Goal: Task Accomplishment & Management: Manage account settings

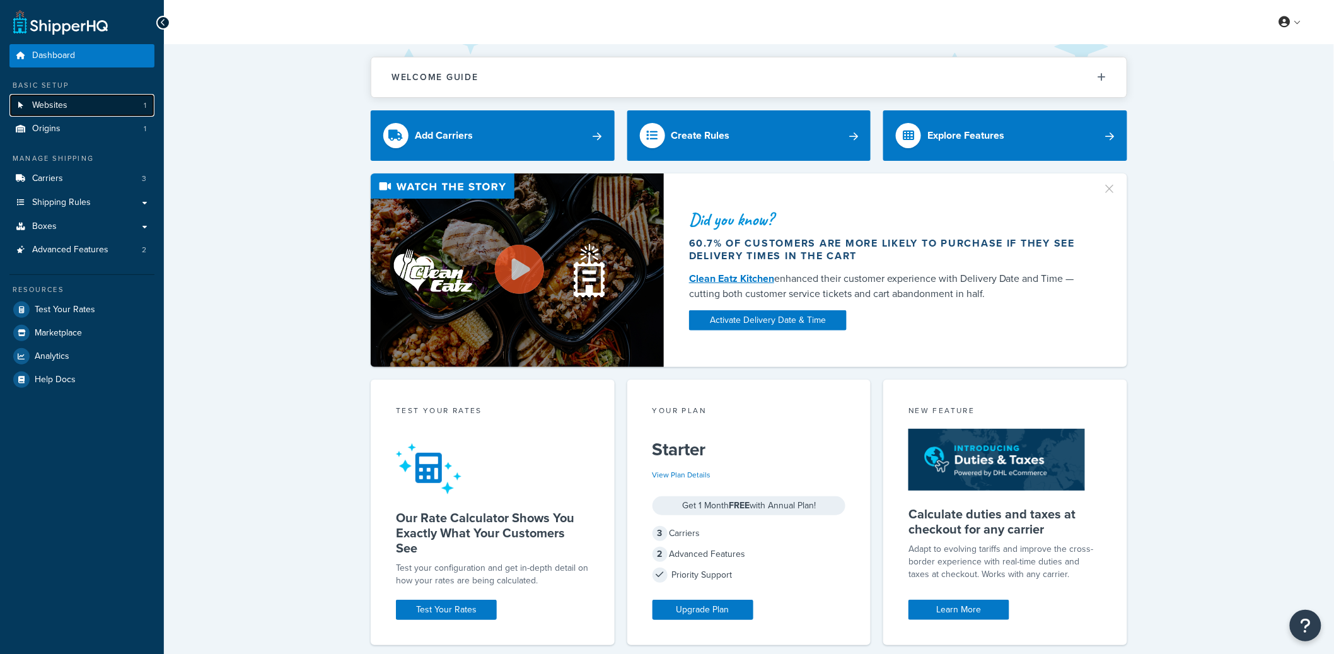
click at [119, 107] on link "Websites 1" at bounding box center [81, 105] width 145 height 23
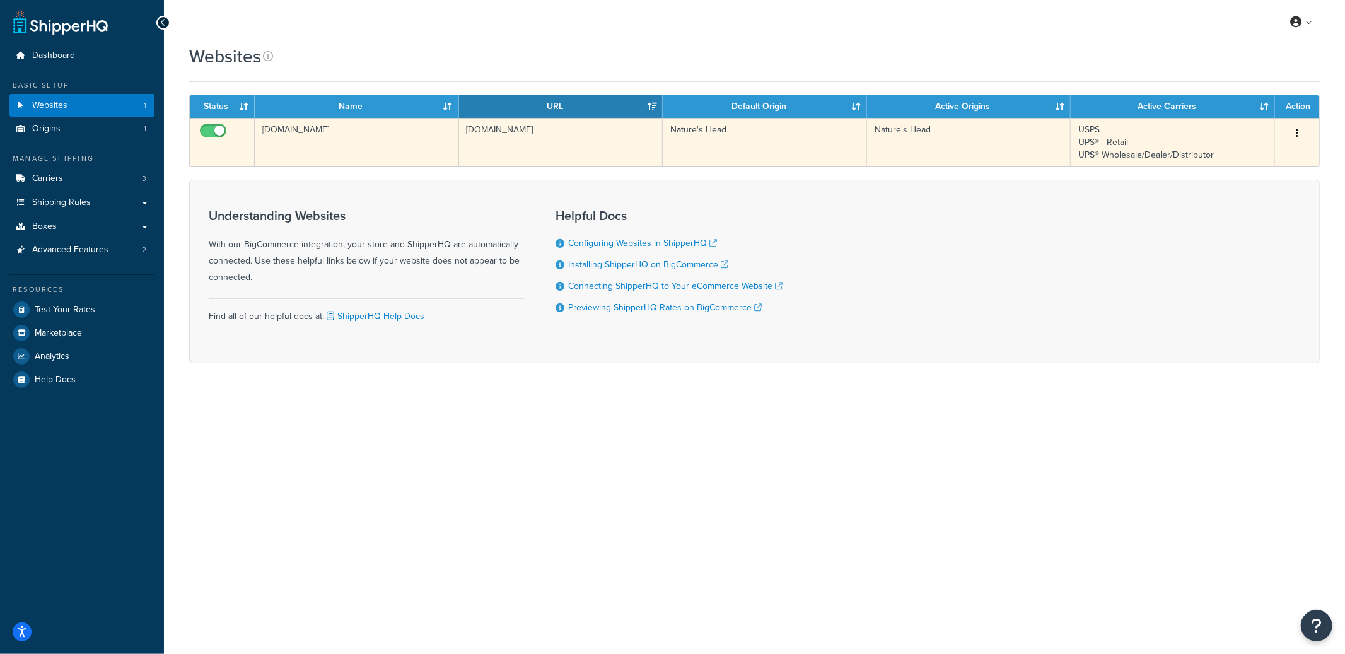
click at [390, 144] on td "natures-head-b2b-store-1.mybigcommerce.com" at bounding box center [357, 142] width 204 height 49
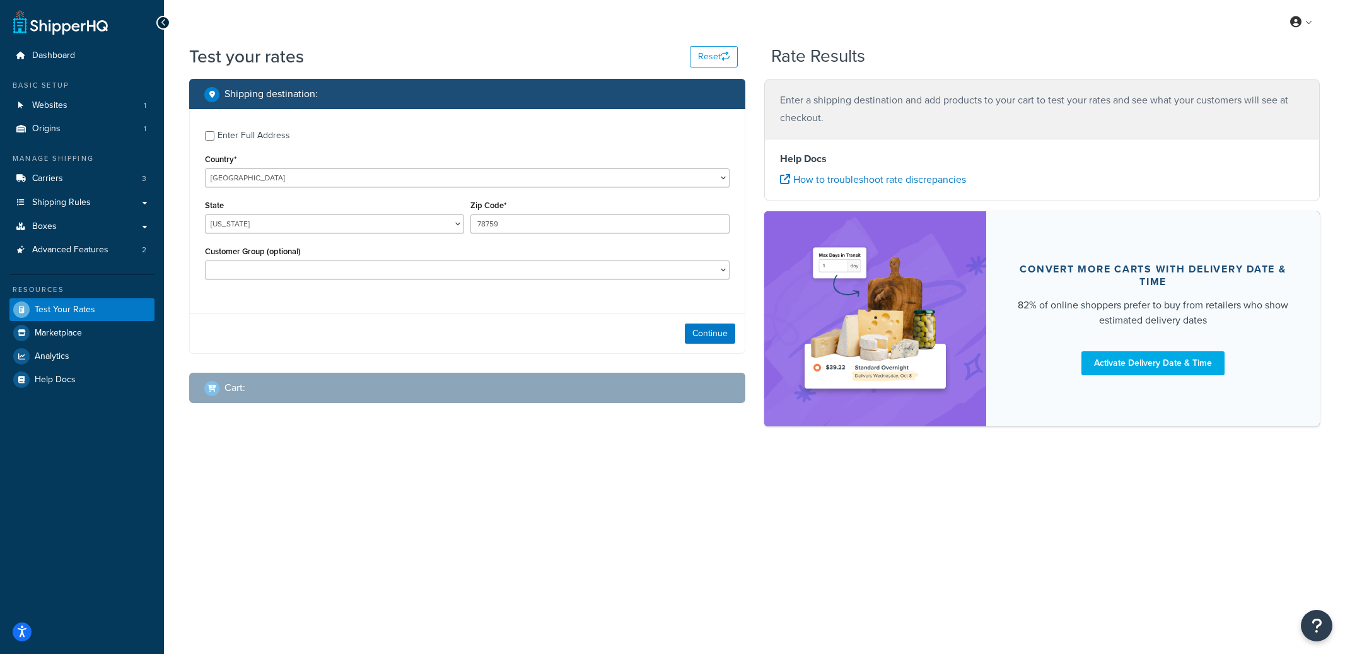
select select "TX"
checkbox input "true"
type input "81650"
select select "CO"
select select "Distributors"
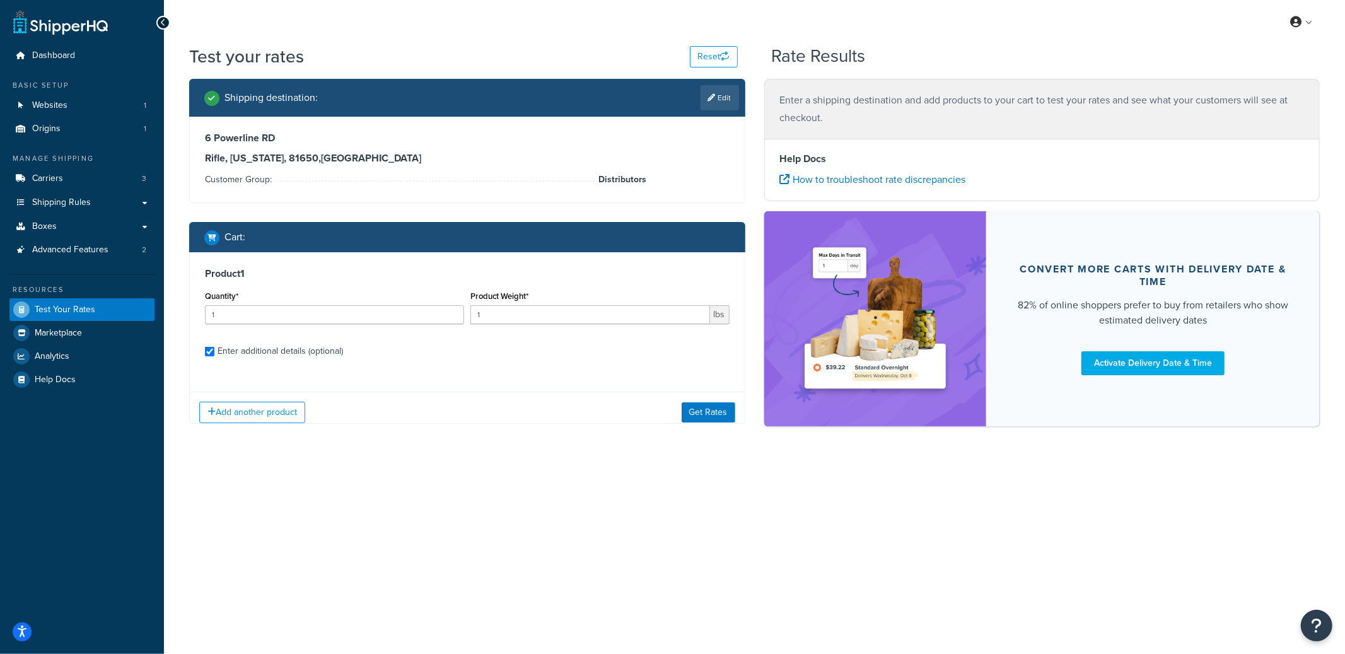
checkbox input "true"
type input "8"
type input "23"
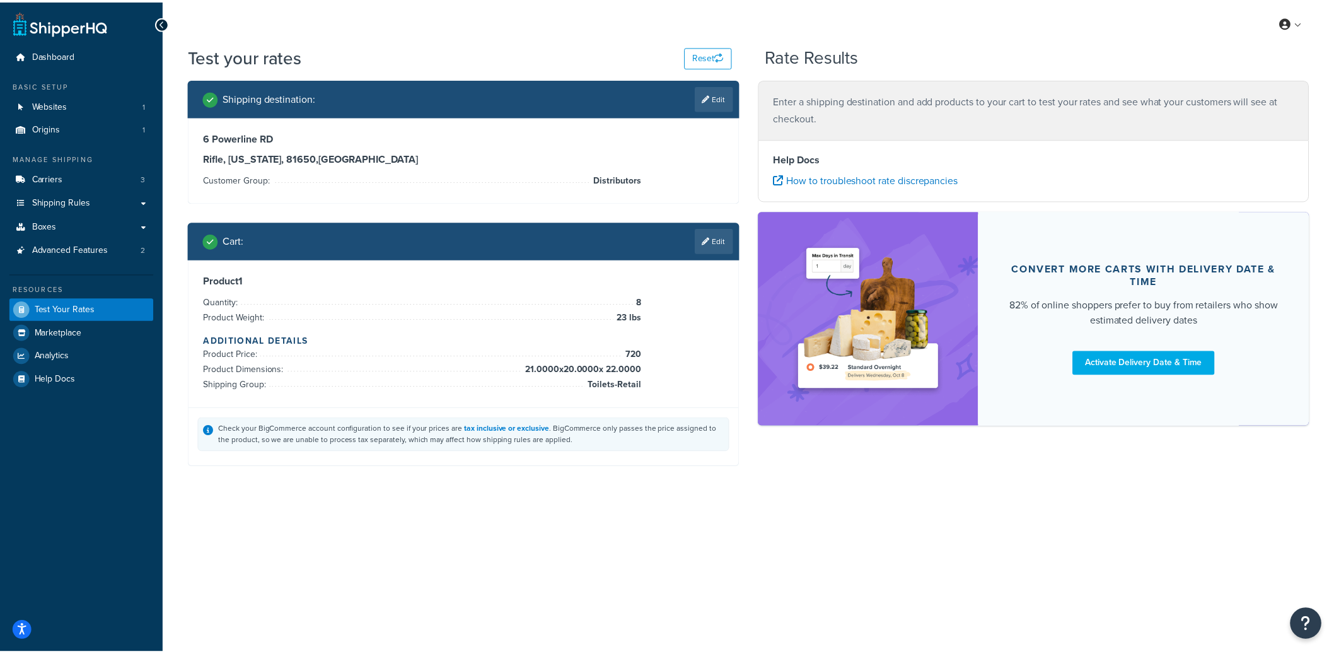
scroll to position [16, 0]
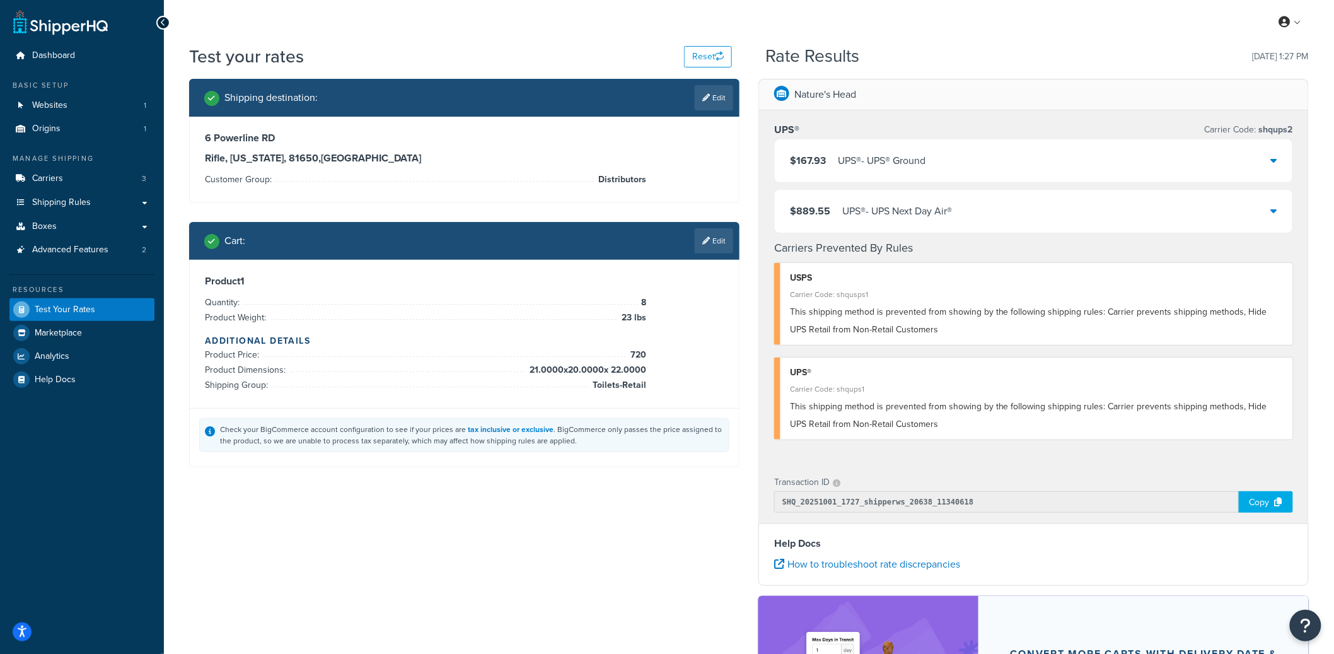
click at [886, 162] on div "UPS® - UPS® Ground" at bounding box center [882, 161] width 88 height 18
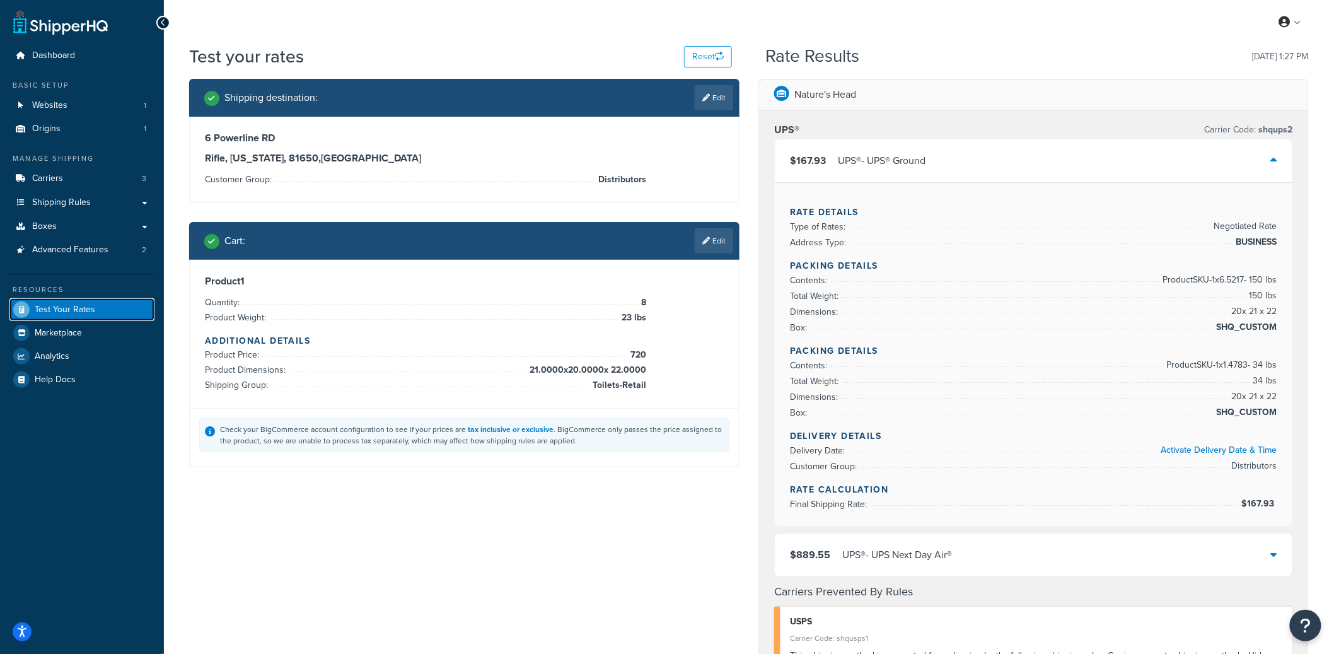
drag, startPoint x: 88, startPoint y: 307, endPoint x: 117, endPoint y: 296, distance: 30.9
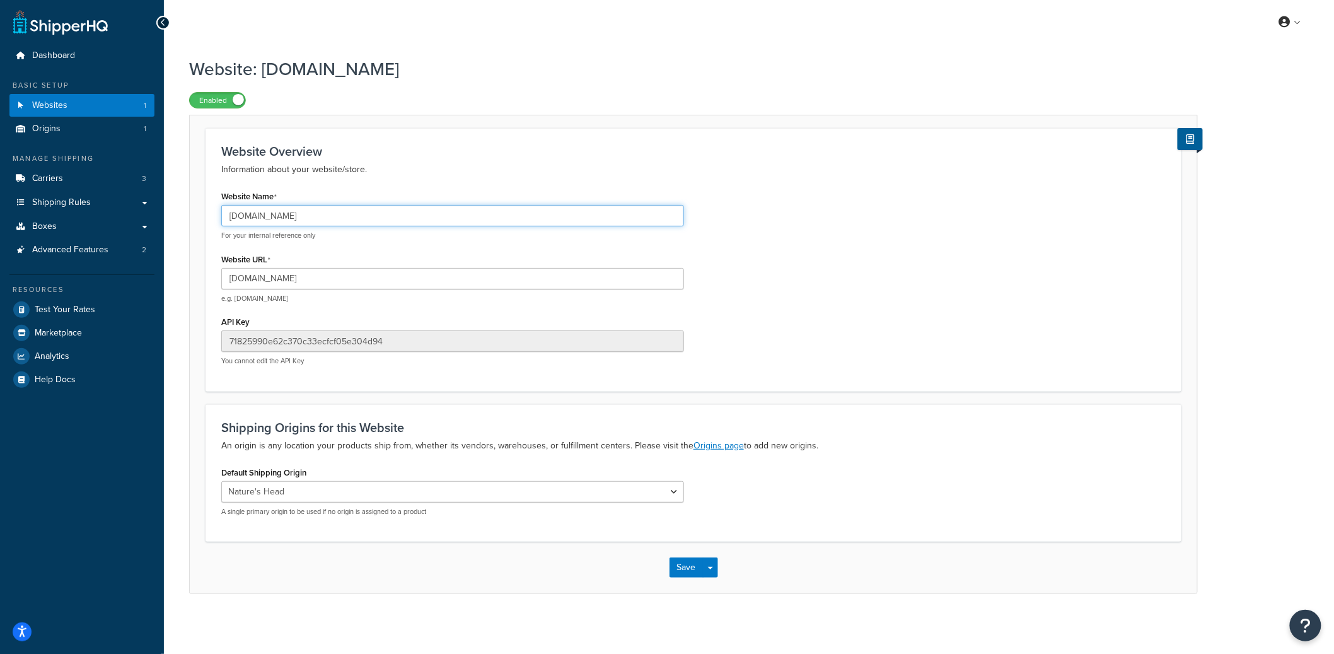
click at [313, 220] on input "natures-head-b2b-store-1.mybigcommerce.com" at bounding box center [452, 215] width 463 height 21
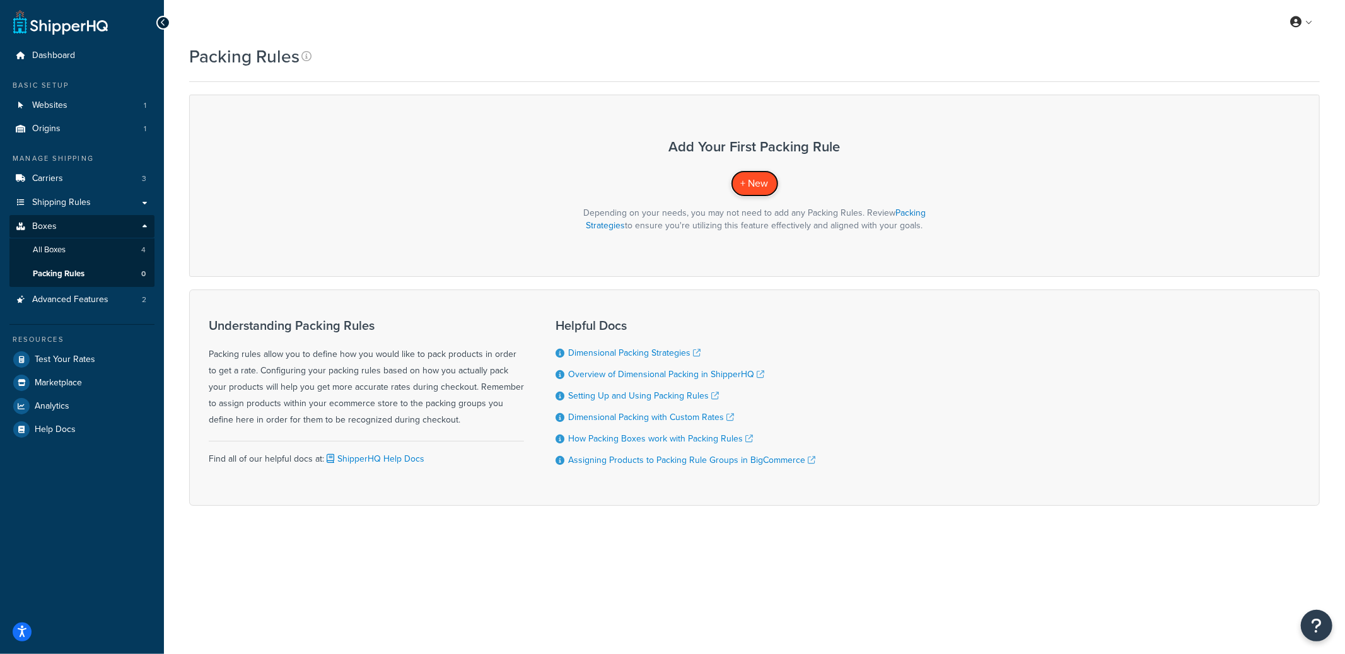
click at [759, 193] on link "+ New" at bounding box center [755, 183] width 48 height 26
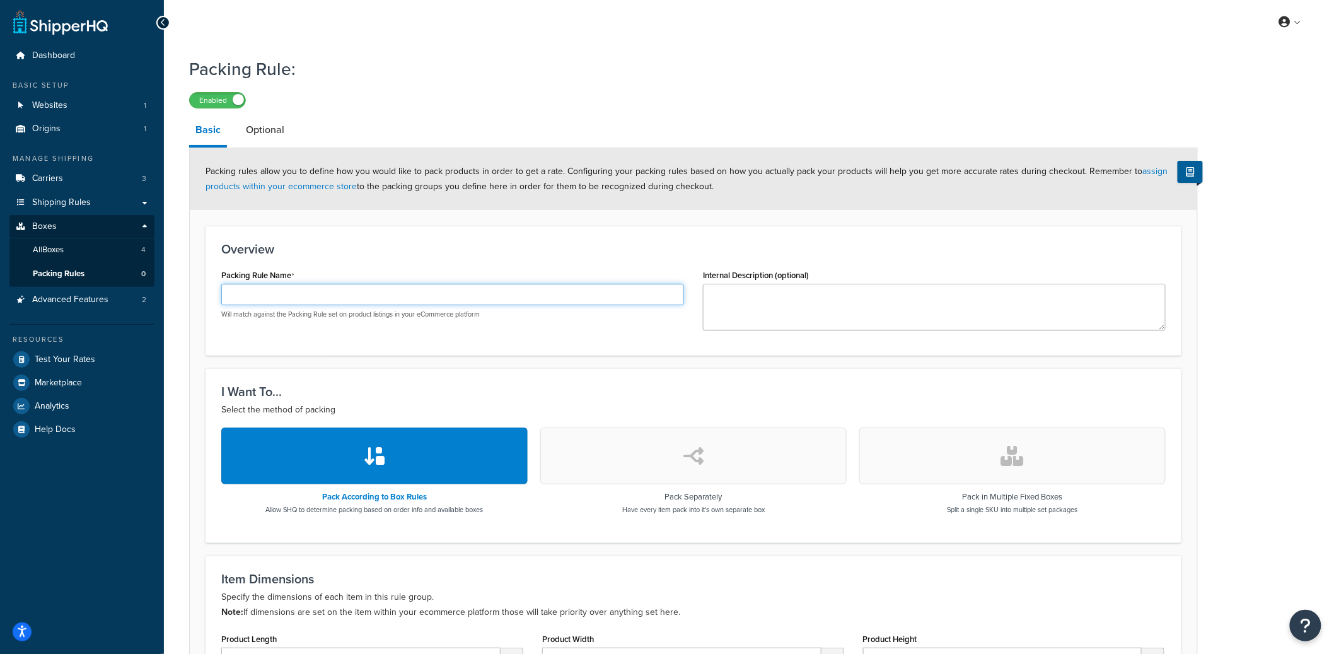
click at [311, 292] on input "Packing Rule Name" at bounding box center [452, 294] width 463 height 21
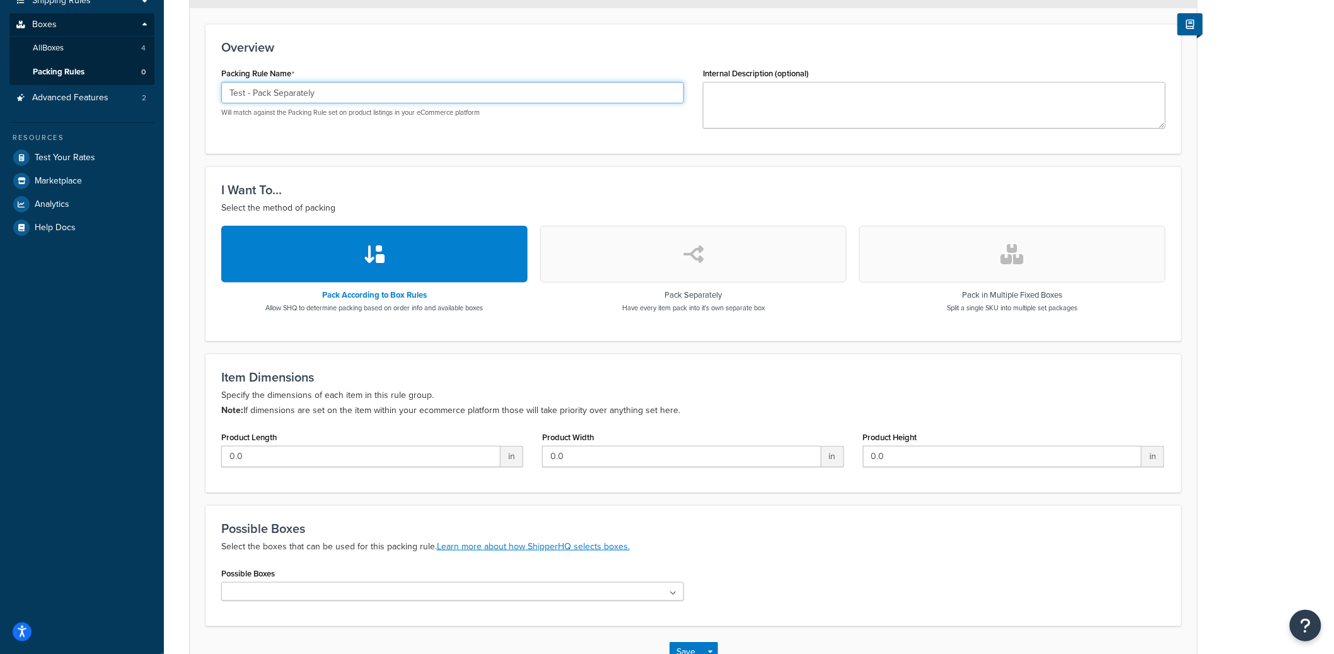
scroll to position [233, 0]
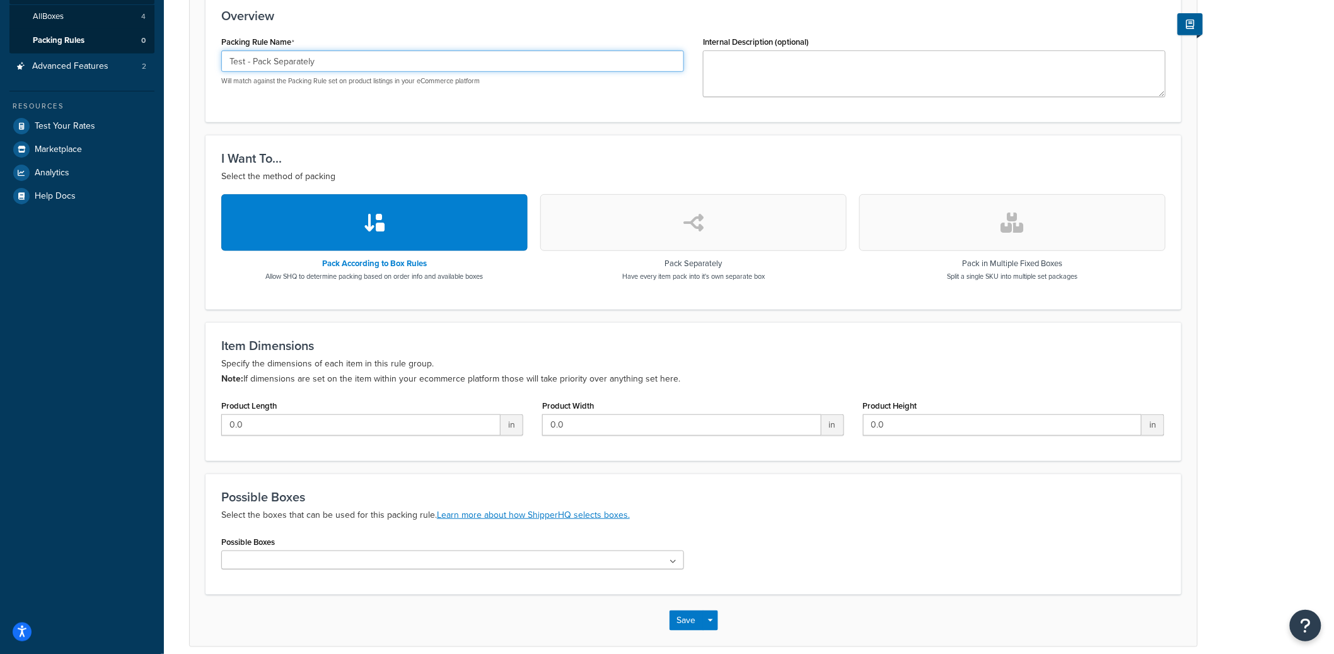
type input "Test - Pack Separately"
click at [757, 247] on button "button" at bounding box center [693, 222] width 306 height 57
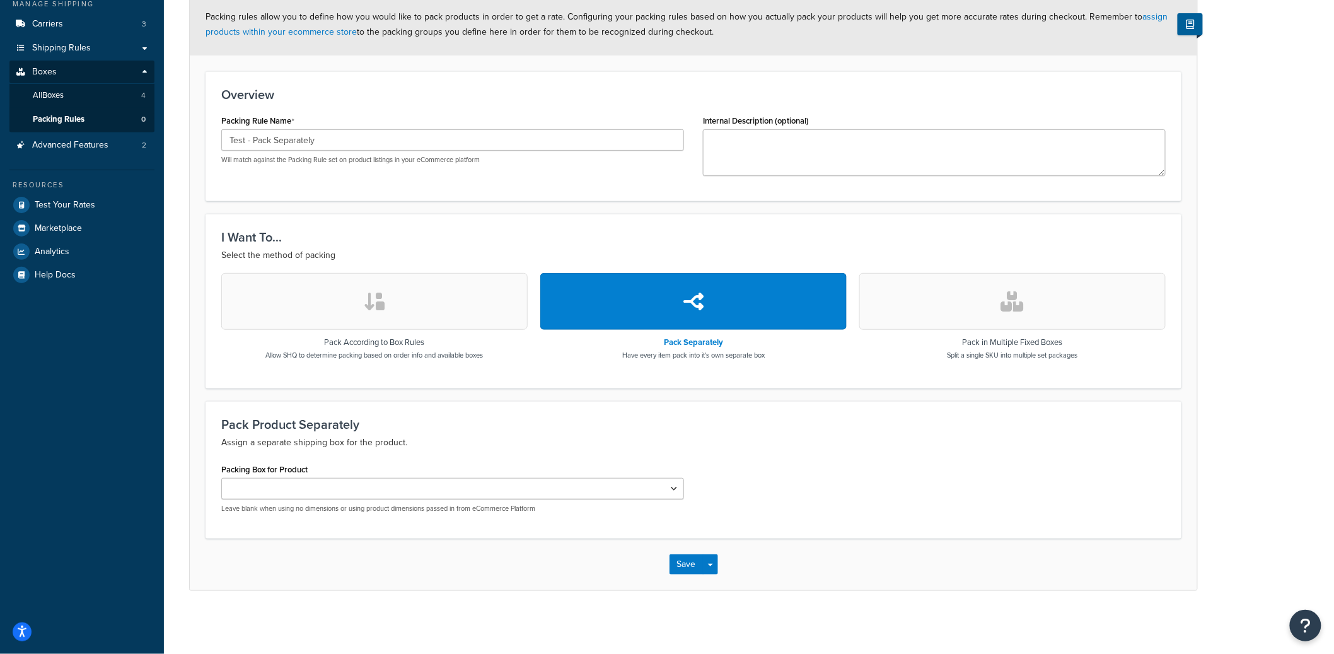
scroll to position [155, 0]
click at [359, 487] on select "Packing Box for Product" at bounding box center [452, 488] width 463 height 21
click at [221, 478] on select "Packing Box for Product" at bounding box center [452, 488] width 463 height 21
click at [684, 563] on button "Save" at bounding box center [687, 564] width 34 height 20
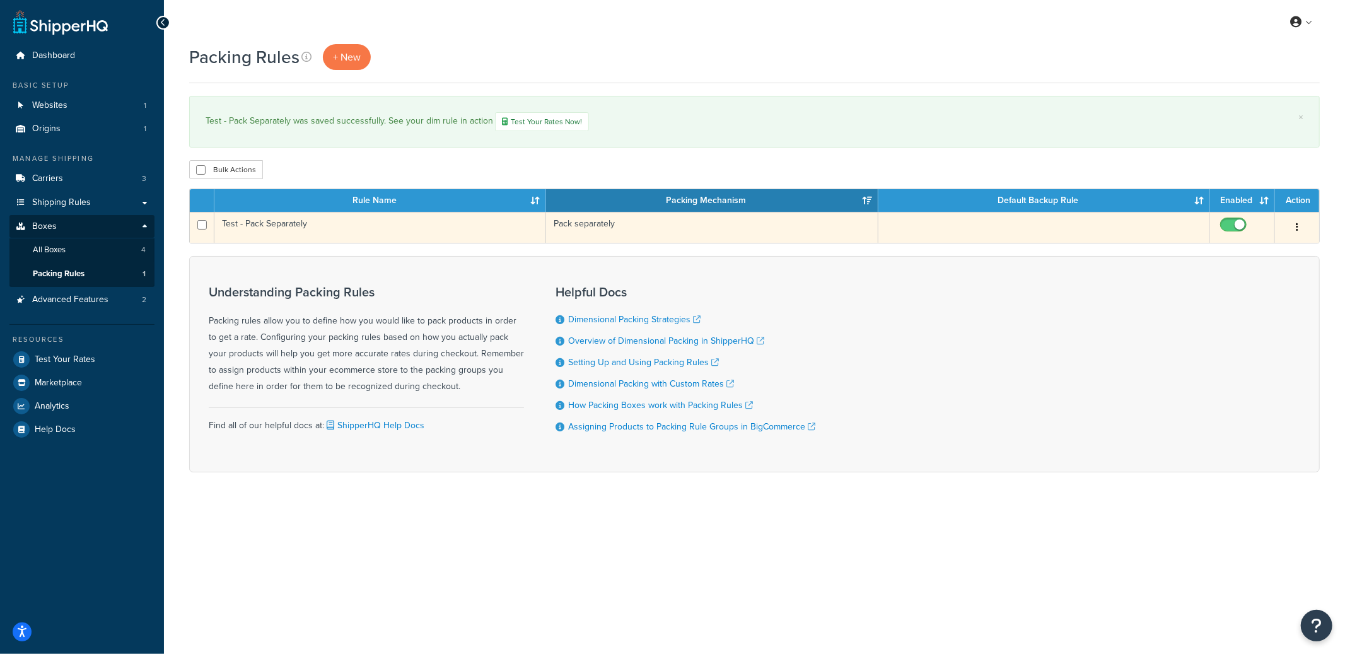
click at [1296, 231] on icon "button" at bounding box center [1297, 227] width 3 height 9
click at [1223, 304] on link "Delete" at bounding box center [1246, 306] width 100 height 26
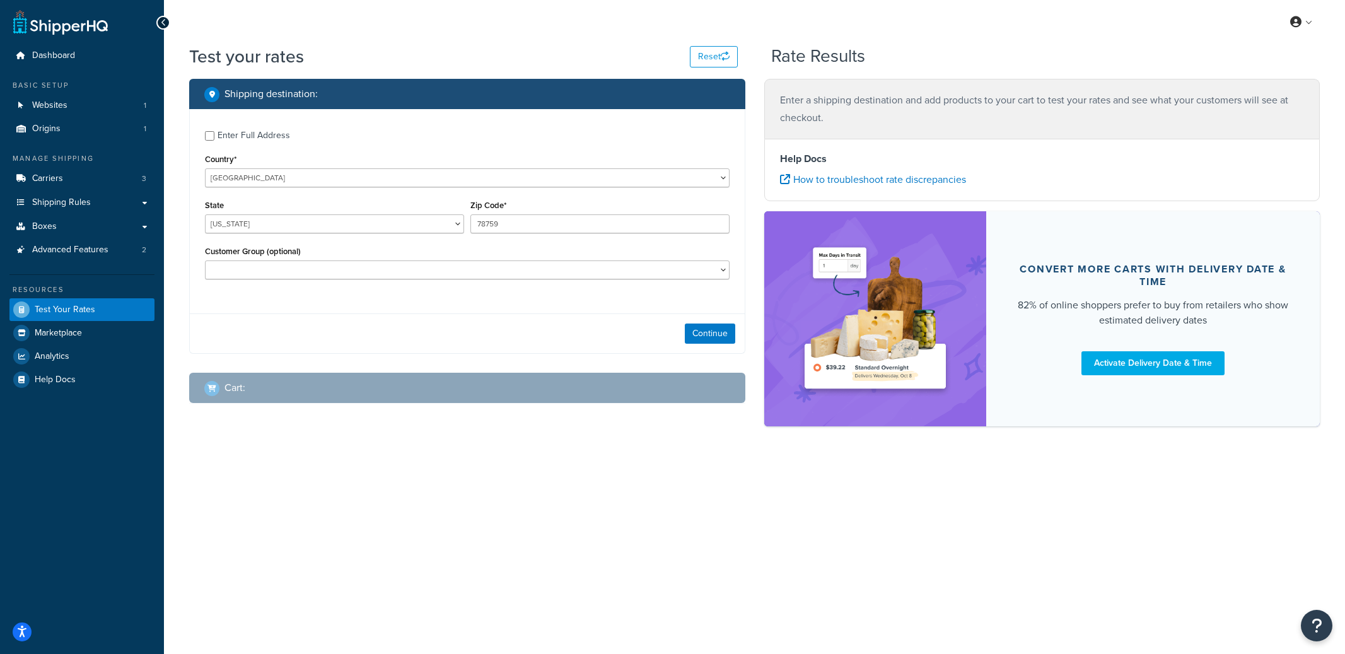
select select "TX"
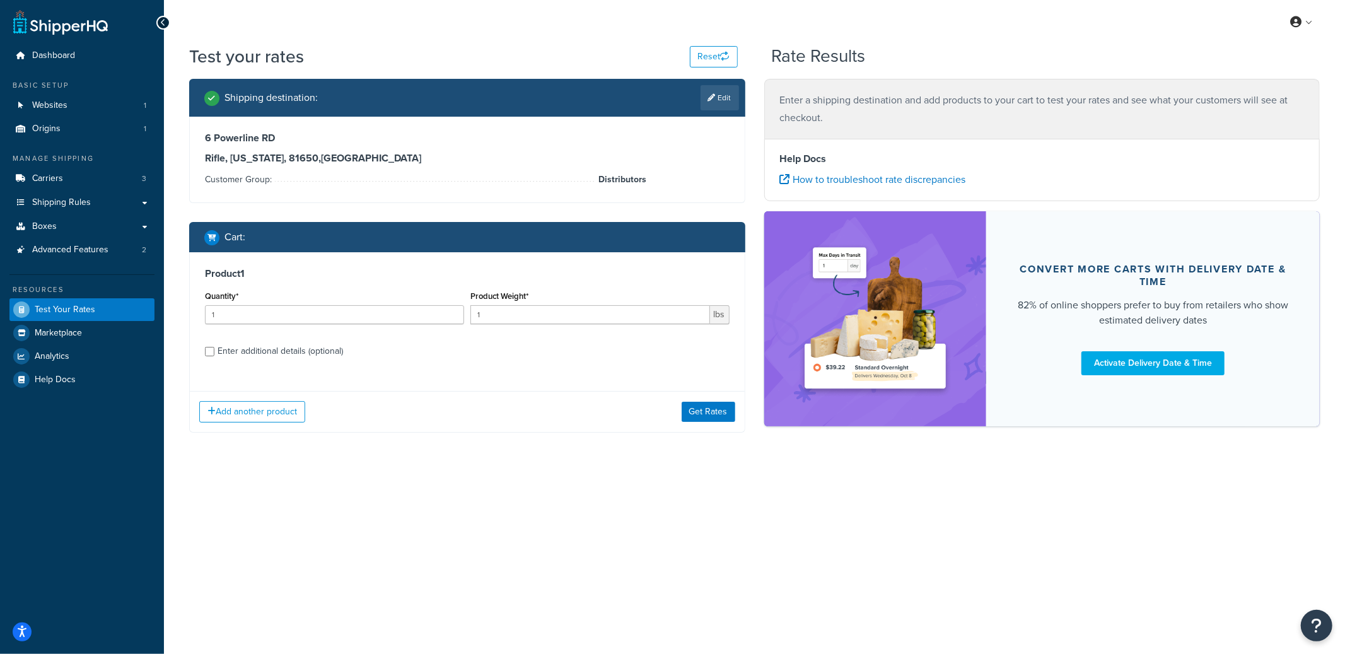
select select "[GEOGRAPHIC_DATA]"
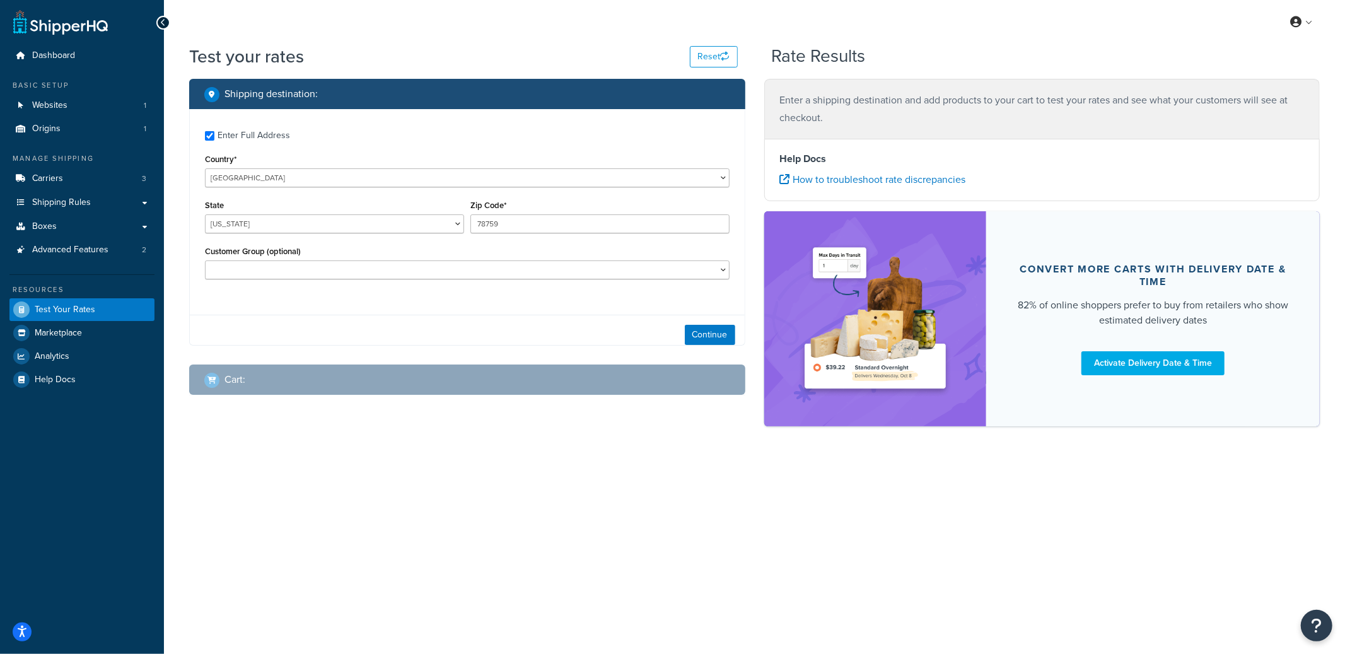
checkbox input "true"
type input "81650"
select select "CO"
select select "Distributors"
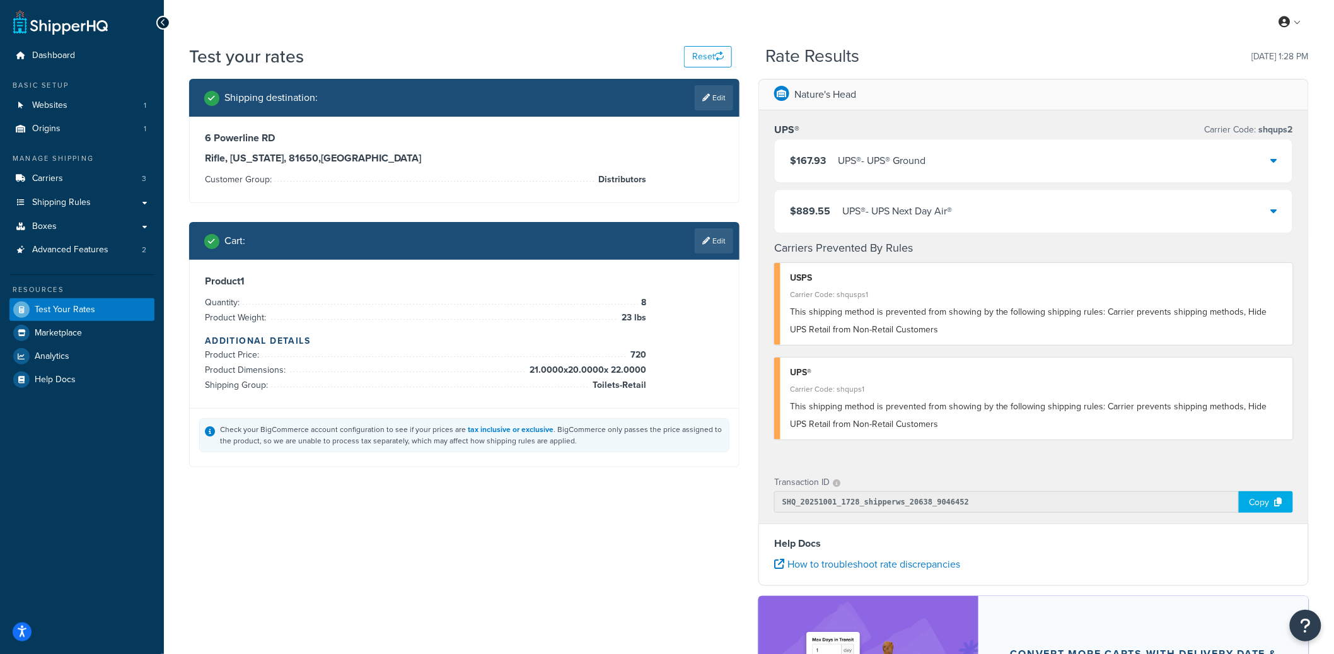
click at [985, 158] on div "$167.93 UPS® - UPS® Ground" at bounding box center [1034, 160] width 518 height 43
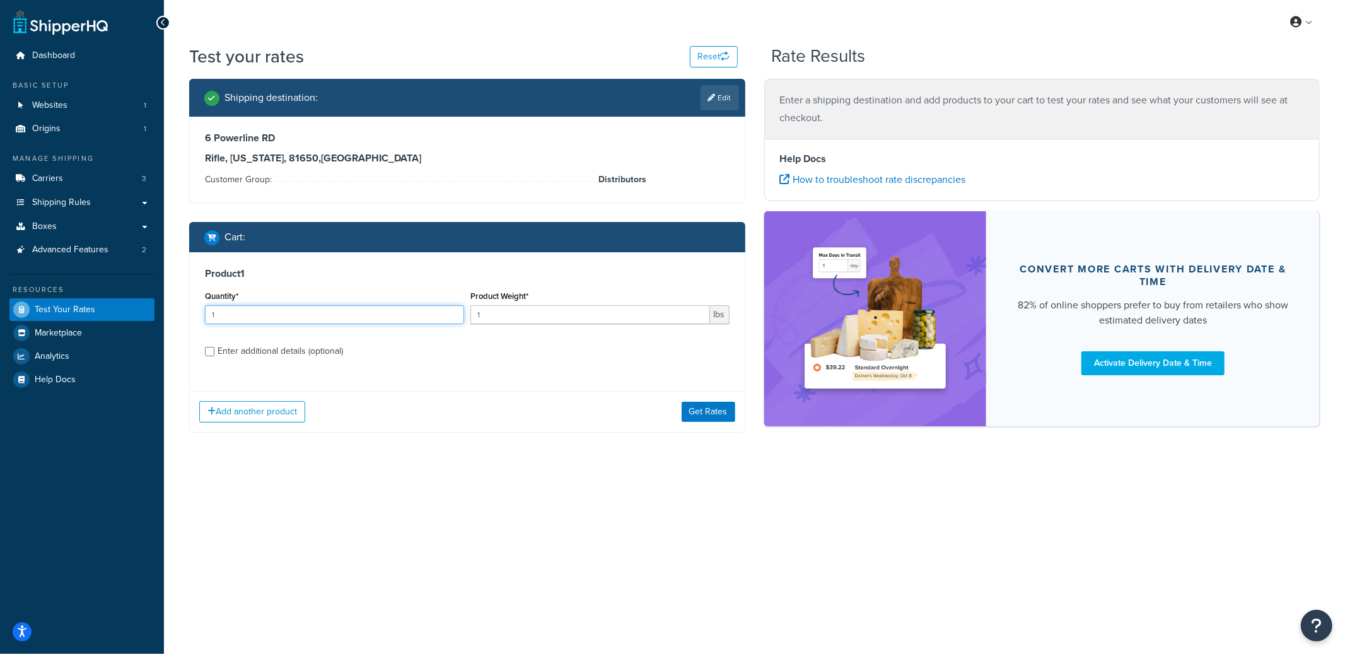
click at [264, 307] on input "1" at bounding box center [334, 314] width 259 height 19
type input "2"
type input "8"
type input "23"
click at [267, 354] on div "Enter additional details (optional)" at bounding box center [280, 351] width 125 height 18
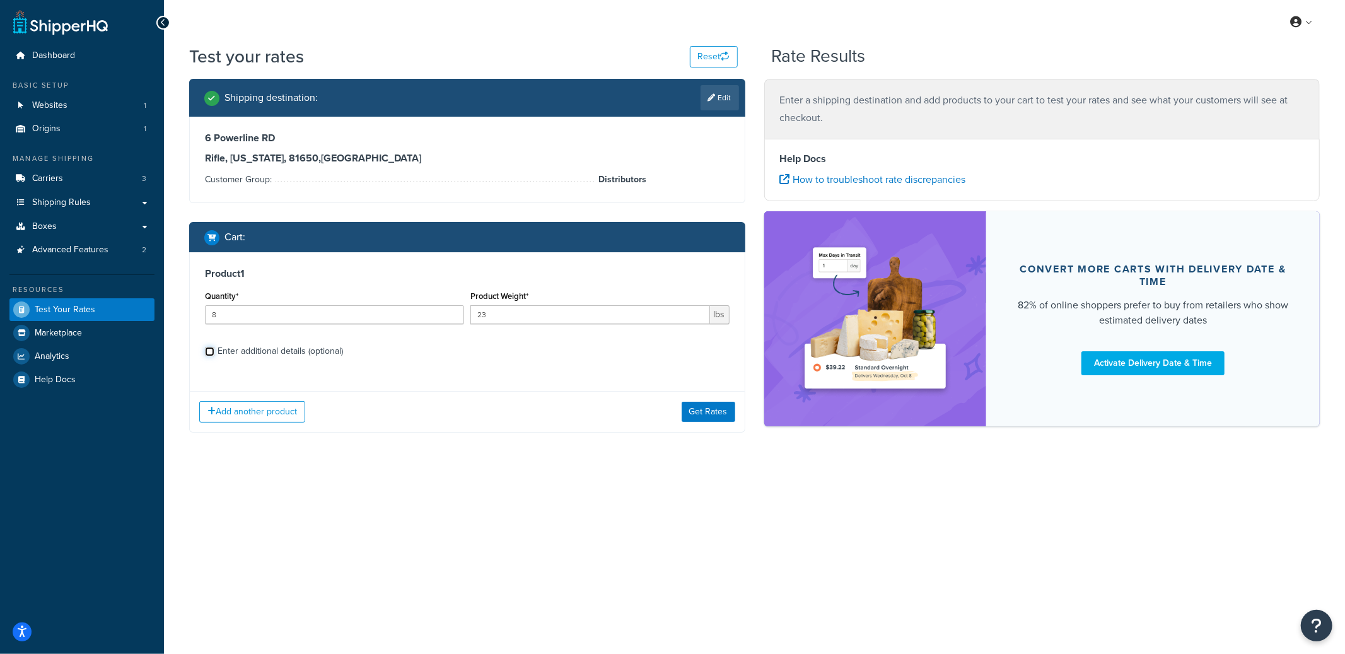
click at [214, 354] on input "Enter additional details (optional)" at bounding box center [209, 351] width 9 height 9
checkbox input "true"
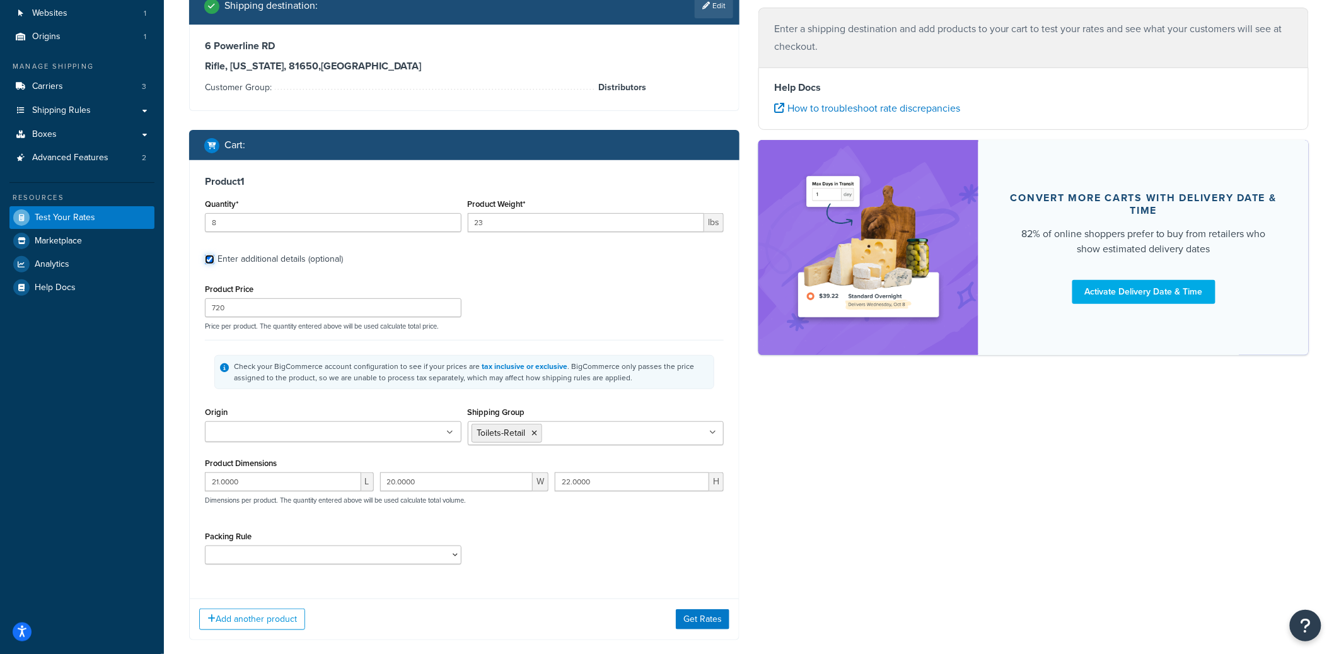
scroll to position [161, 0]
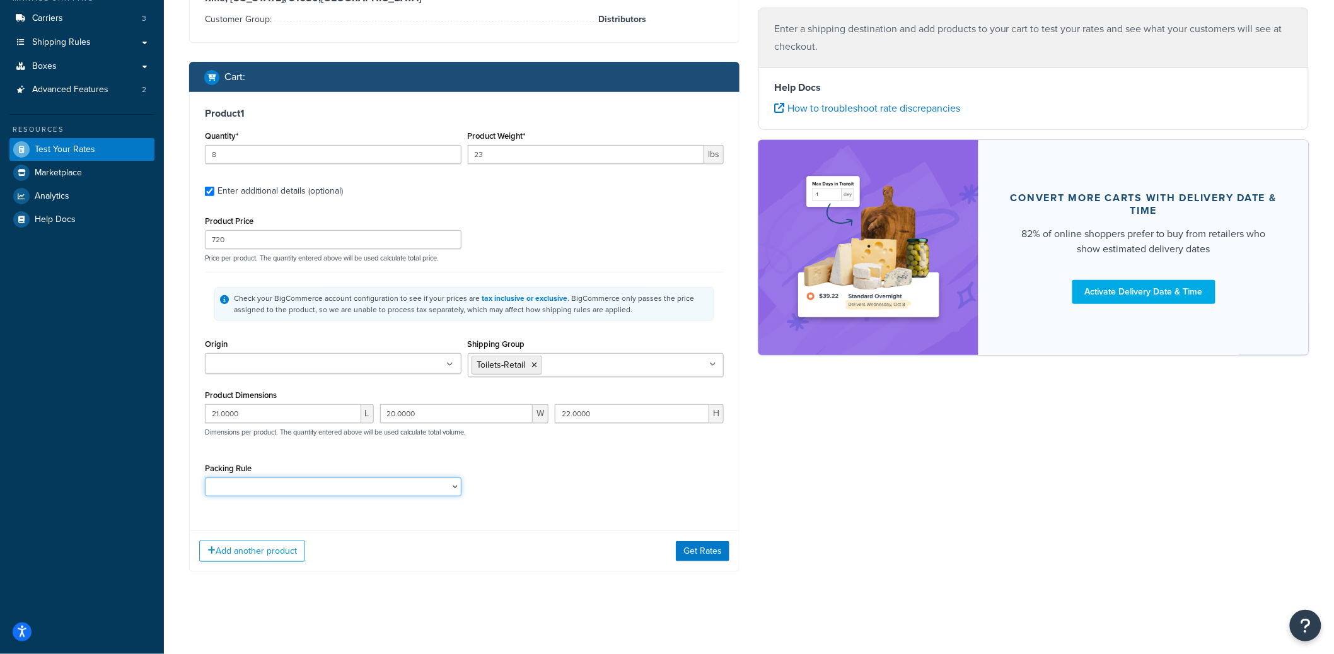
click at [327, 482] on select "Test - Pack Separately" at bounding box center [333, 486] width 257 height 19
select select "88145"
click at [205, 477] on select "Test - Pack Separately" at bounding box center [333, 486] width 257 height 19
click at [689, 556] on button "Get Rates" at bounding box center [703, 551] width 54 height 20
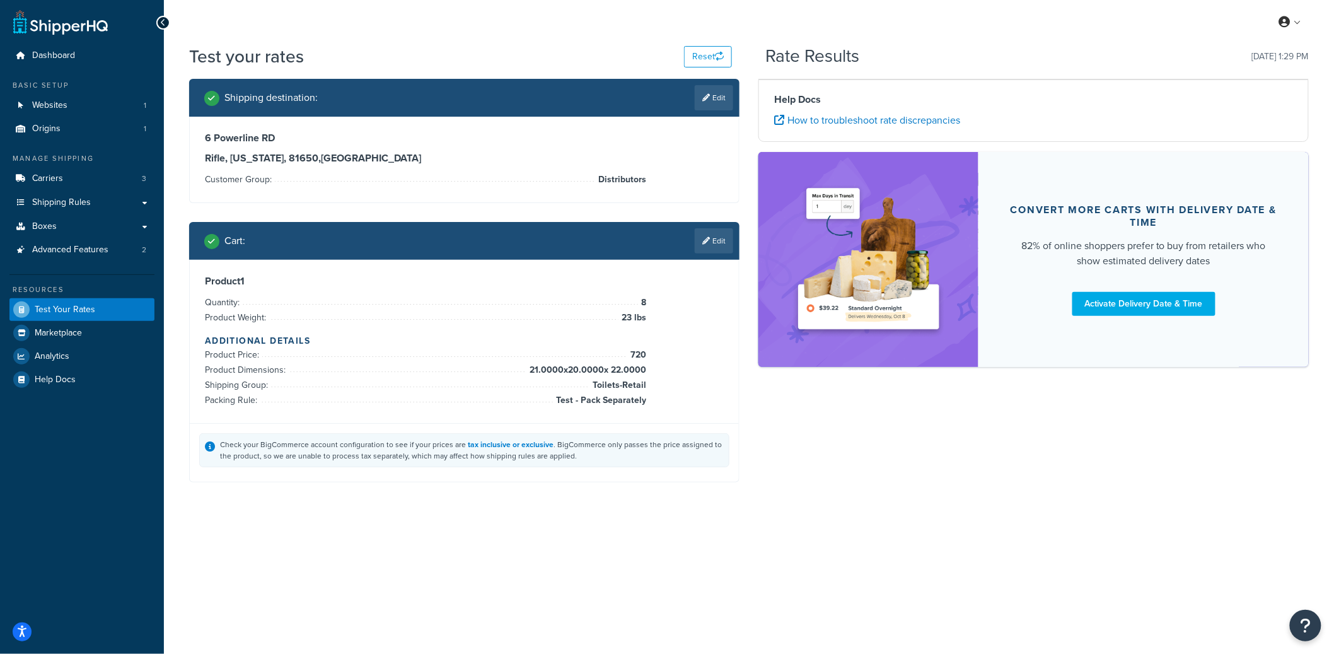
scroll to position [0, 0]
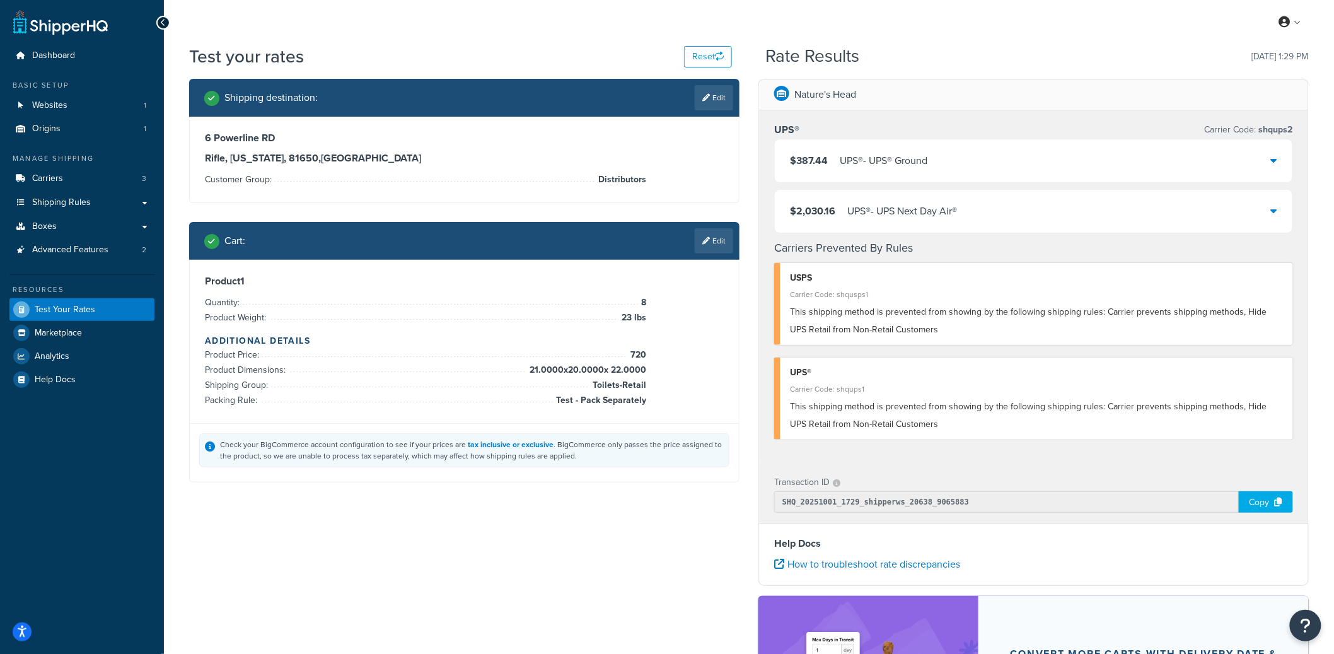
click at [875, 175] on div "$387.44 UPS® - UPS® Ground" at bounding box center [1034, 160] width 518 height 43
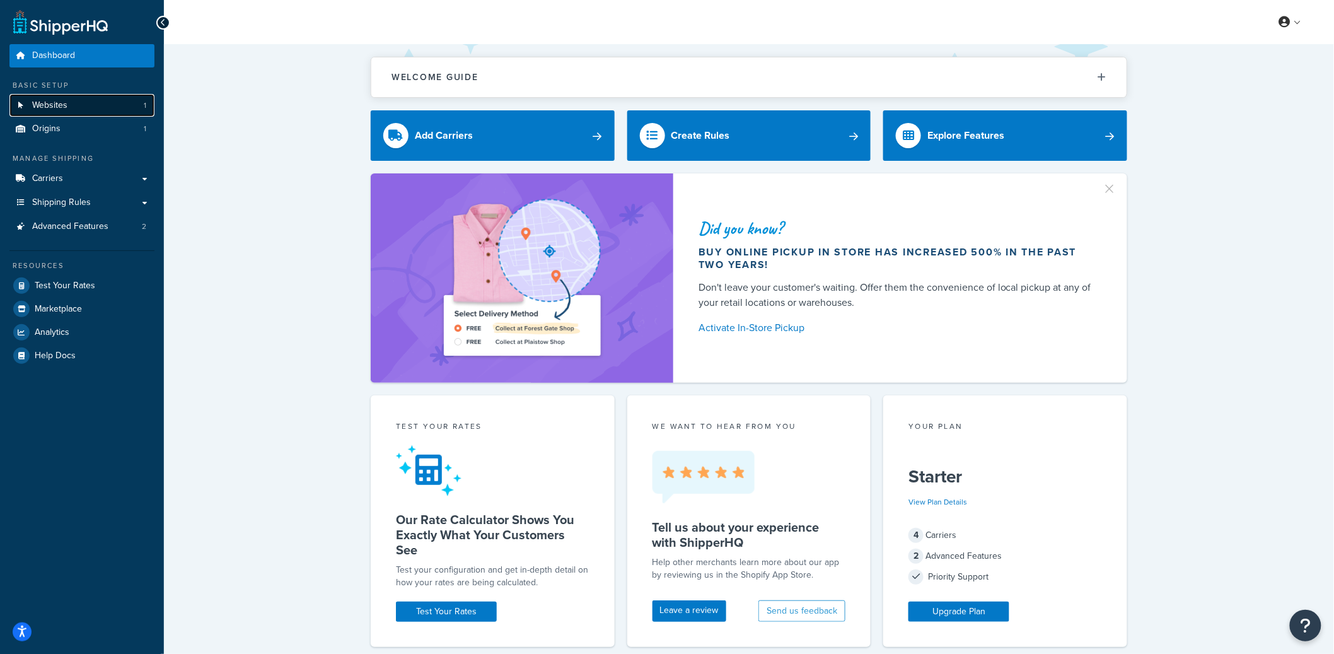
click at [74, 107] on link "Websites 1" at bounding box center [81, 105] width 145 height 23
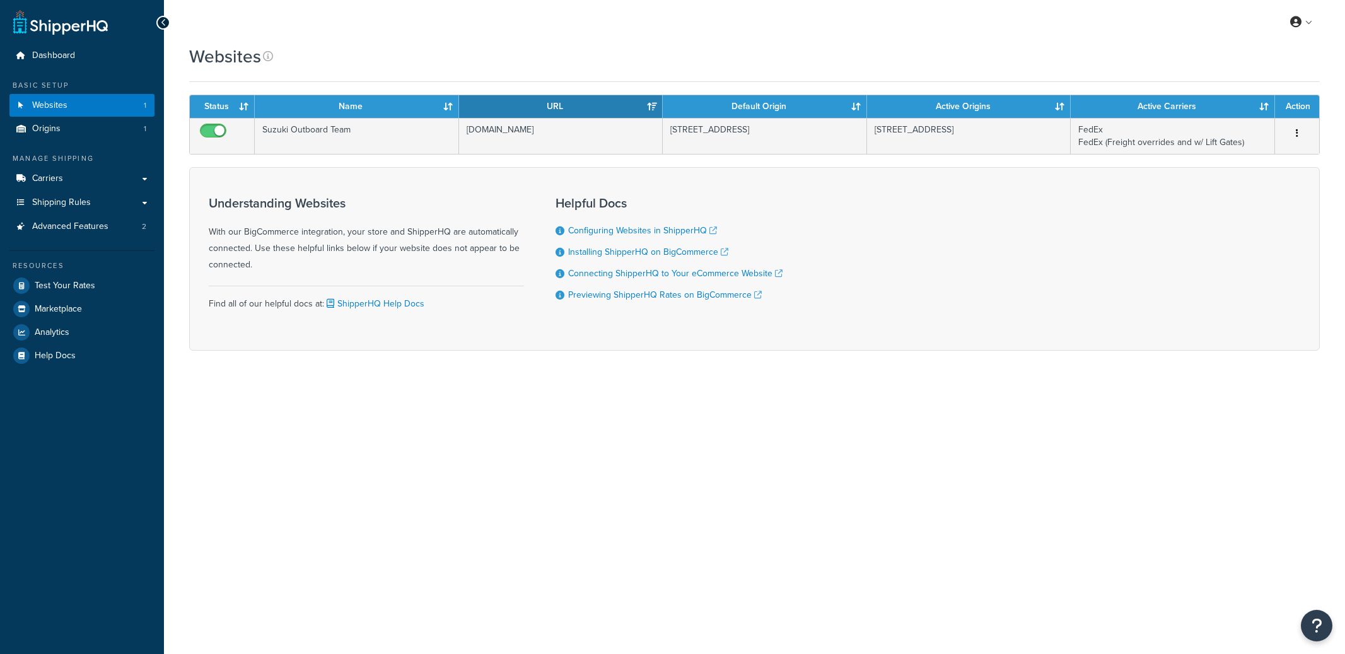
click at [405, 364] on div "Websites Contact Us Send Us A Message Contact Information Name * Email * Compan…" at bounding box center [754, 219] width 1181 height 351
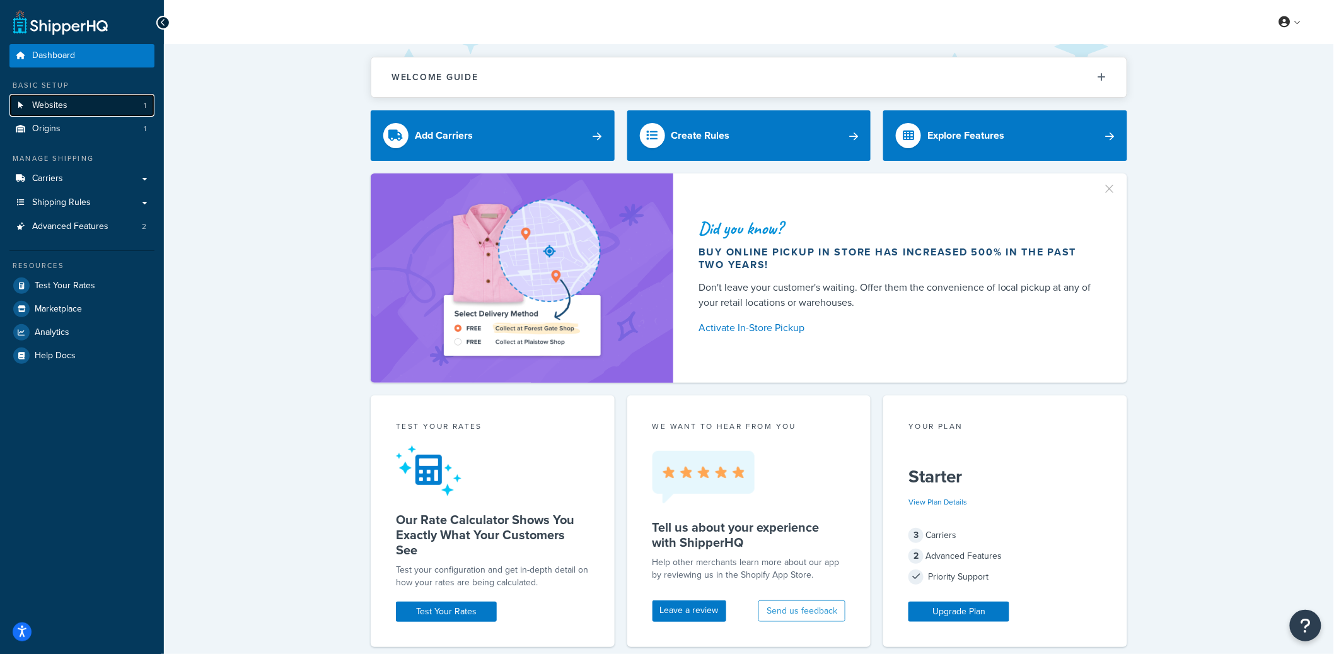
click at [90, 108] on link "Websites 1" at bounding box center [81, 105] width 145 height 23
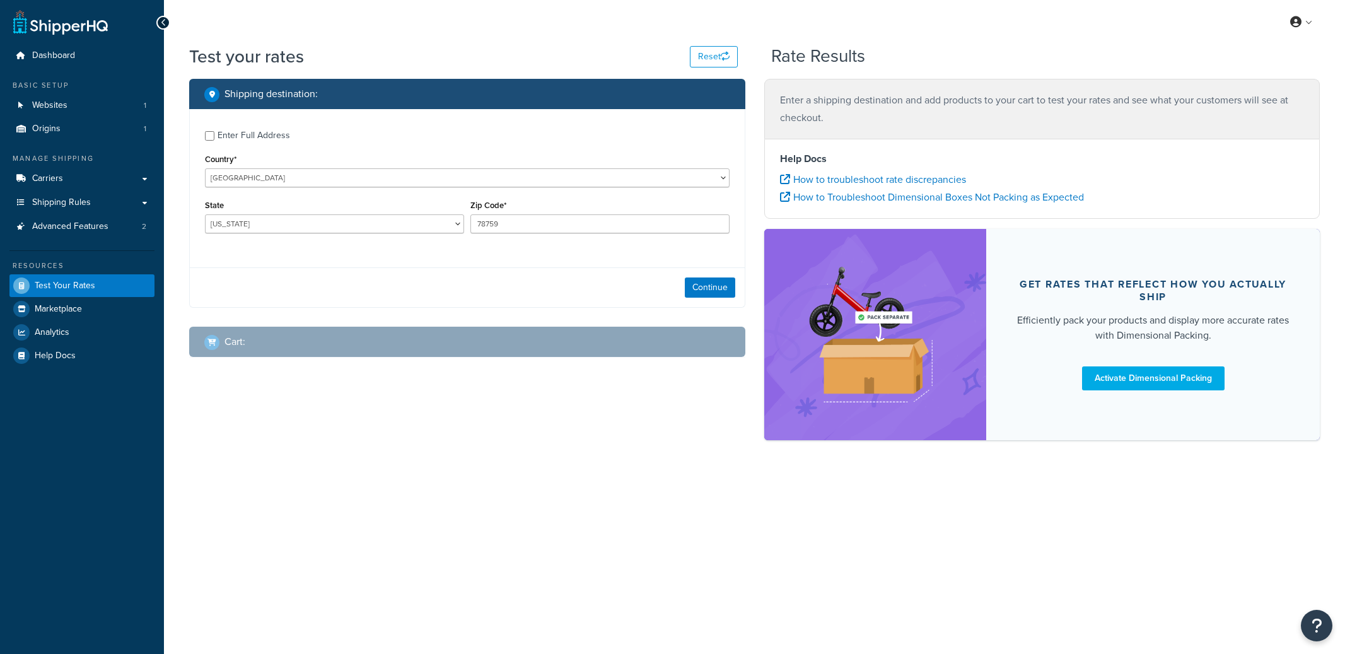
select select "[GEOGRAPHIC_DATA]"
checkbox input "true"
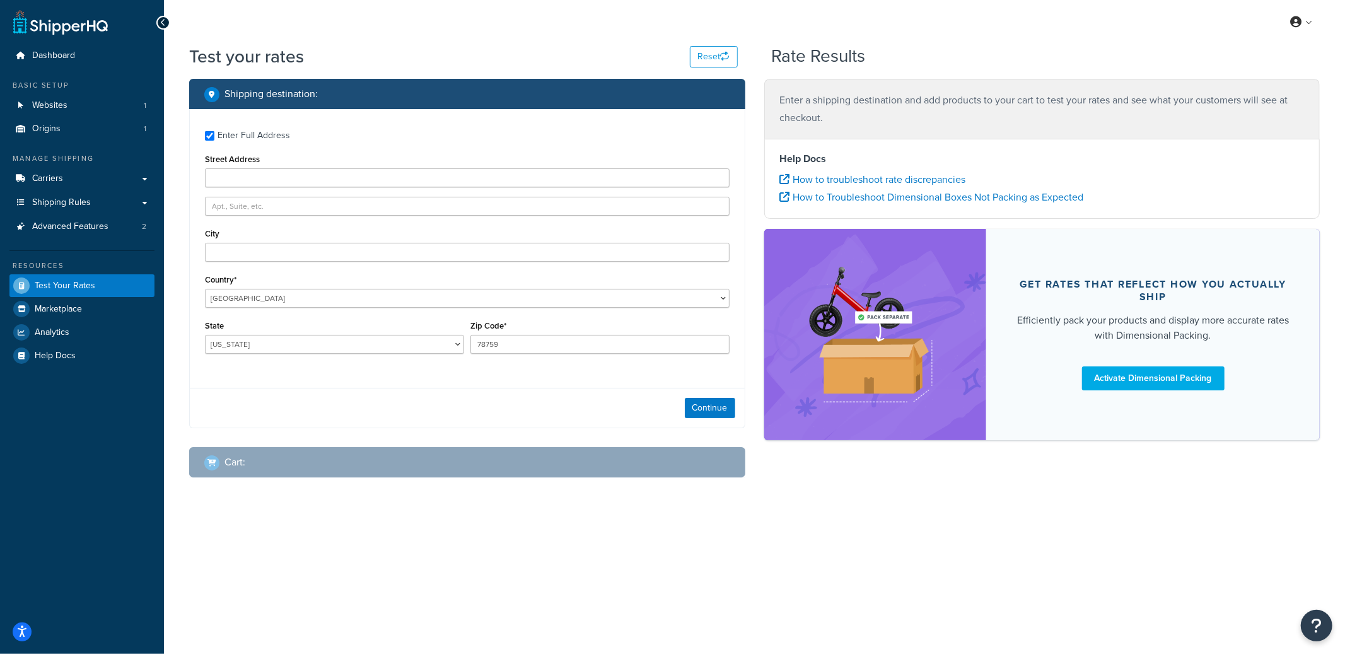
type input "[STREET_ADDRESS]"
type input "Watsontown"
type input "17777"
select select "PA"
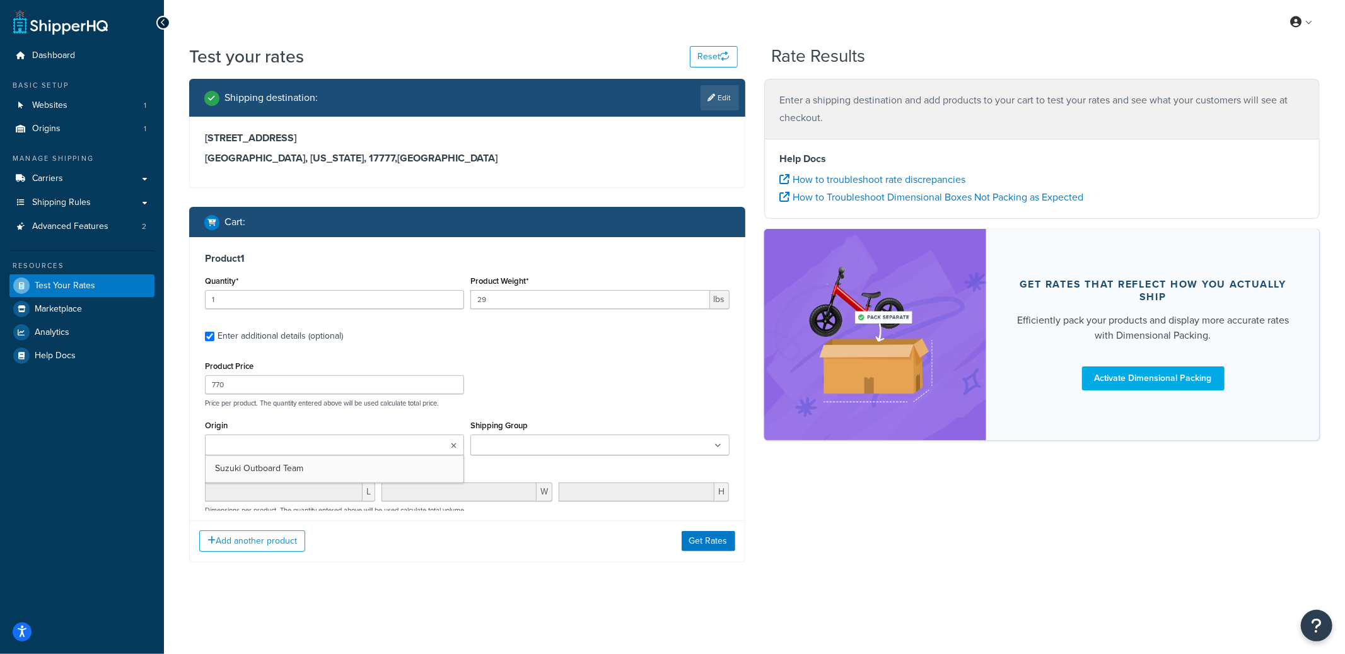
scroll to position [119, 0]
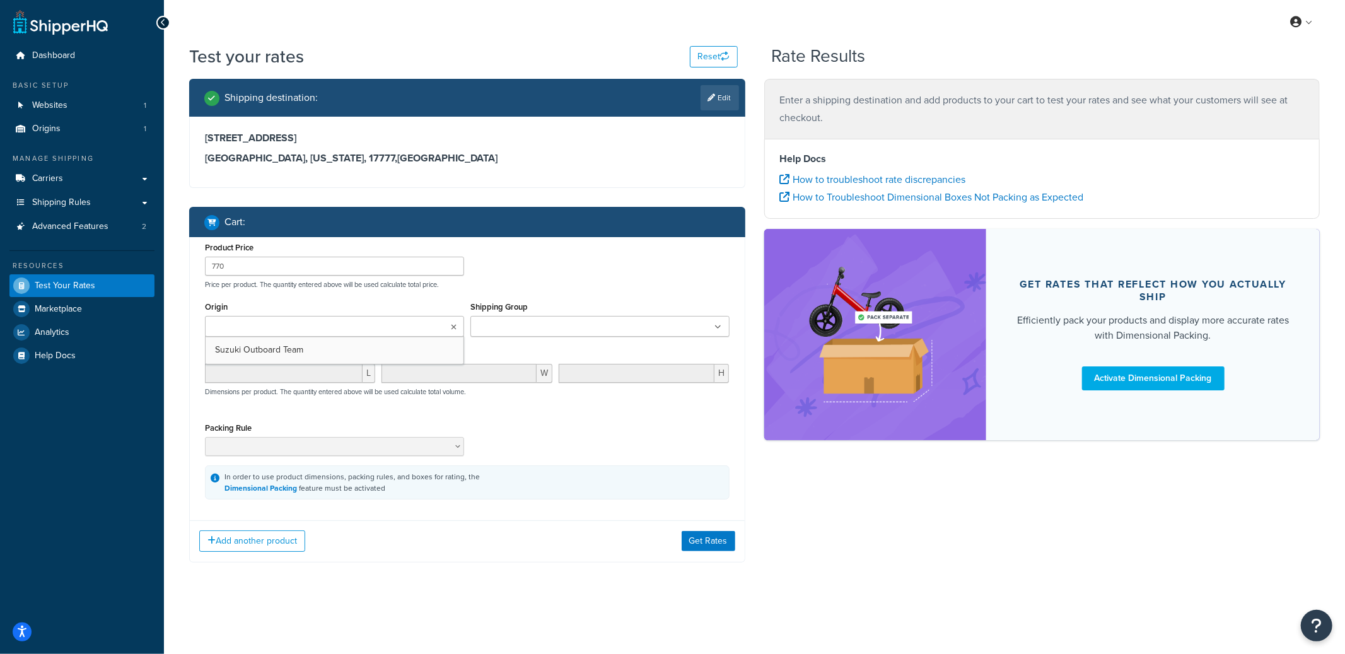
type input "98"
type input "2000"
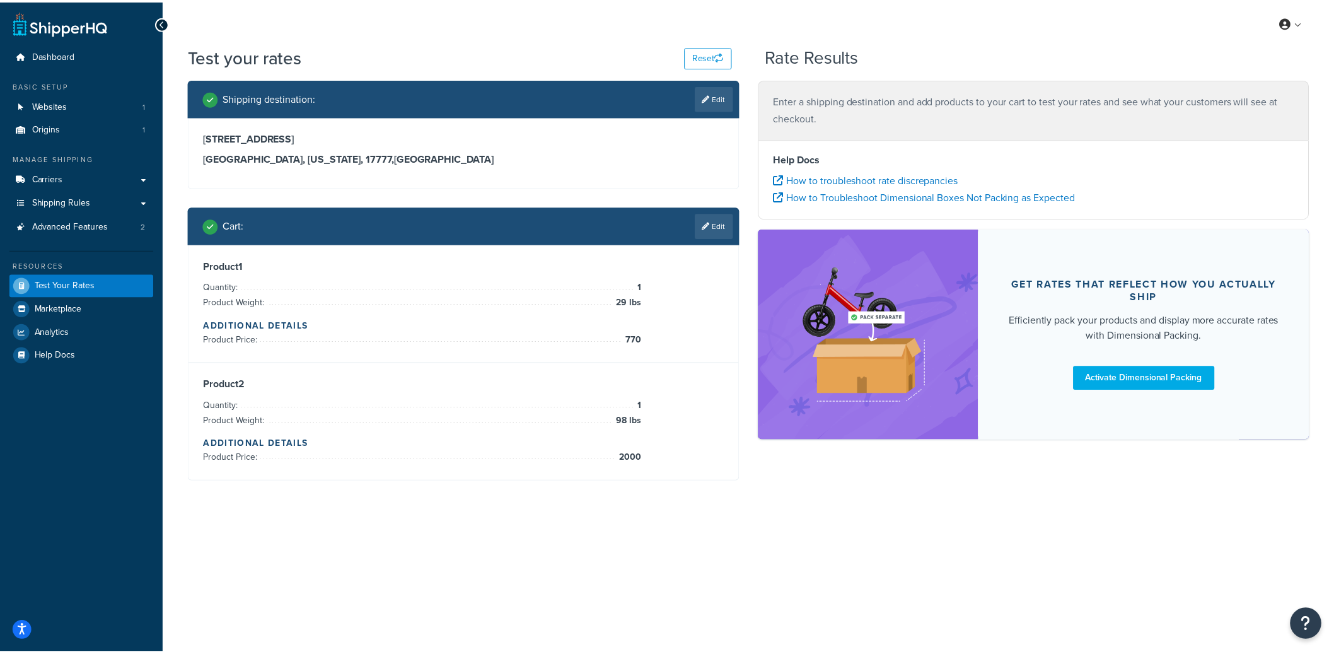
scroll to position [0, 0]
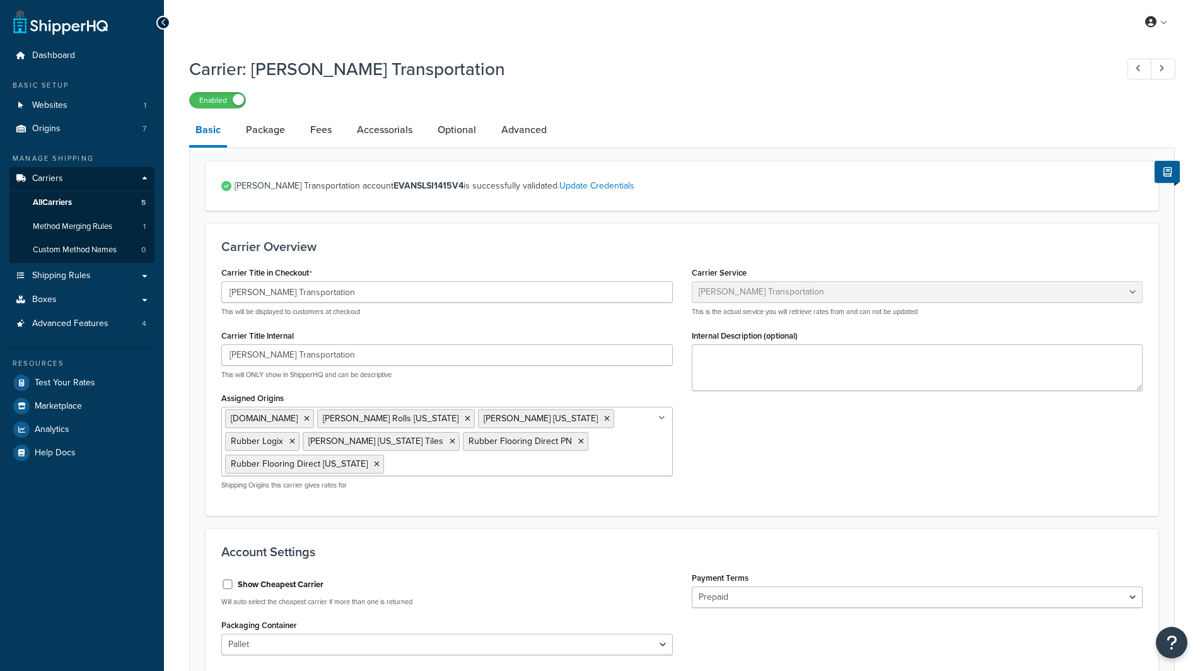
select select "evansFreight"
select select "PLT"
click at [132, 224] on link "Method Merging Rules 1" at bounding box center [81, 226] width 145 height 23
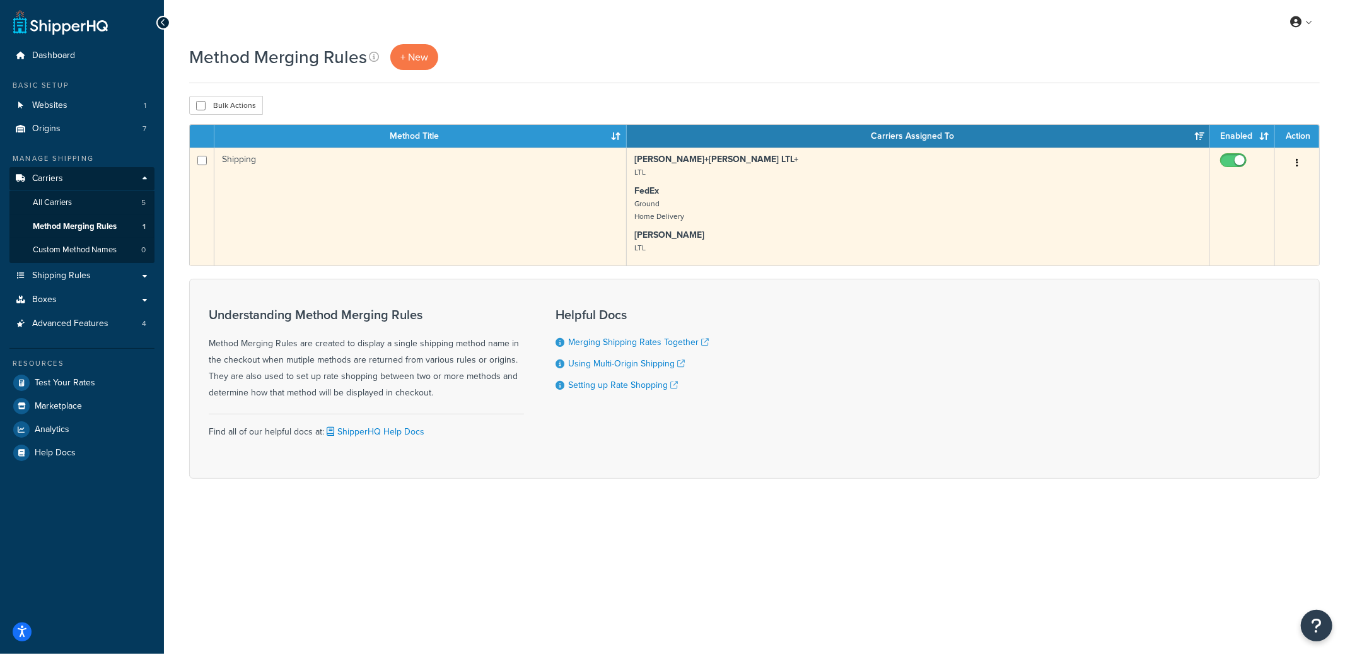
click at [431, 190] on td "Shipping" at bounding box center [420, 207] width 412 height 118
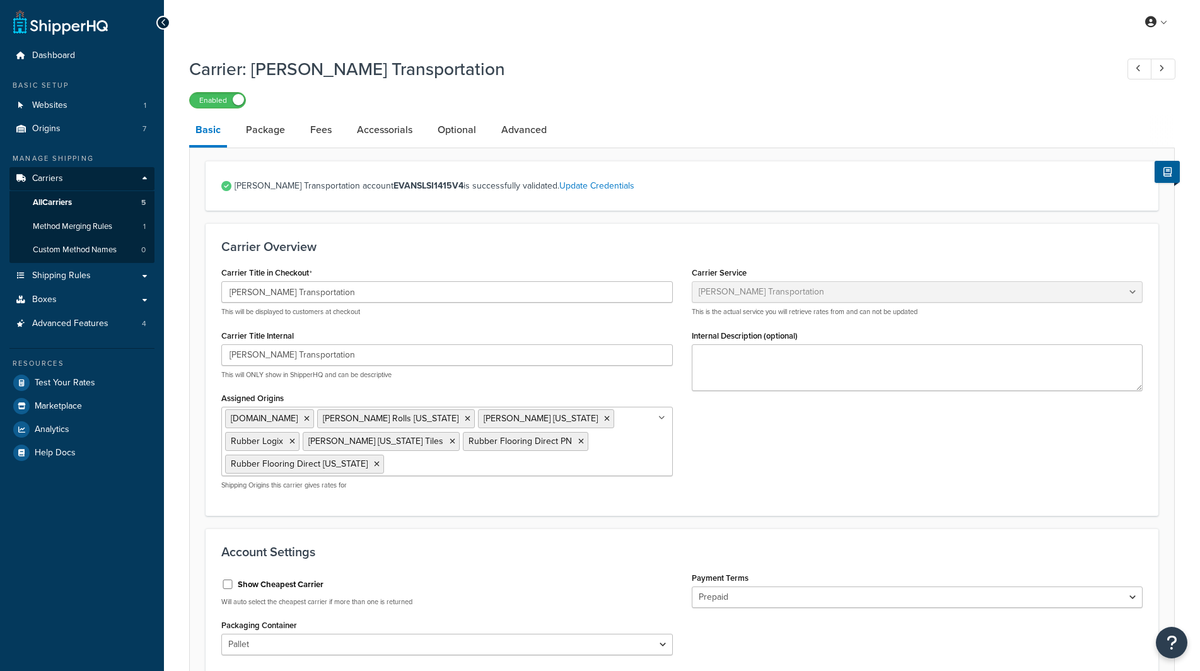
select select "evansFreight"
select select "PLT"
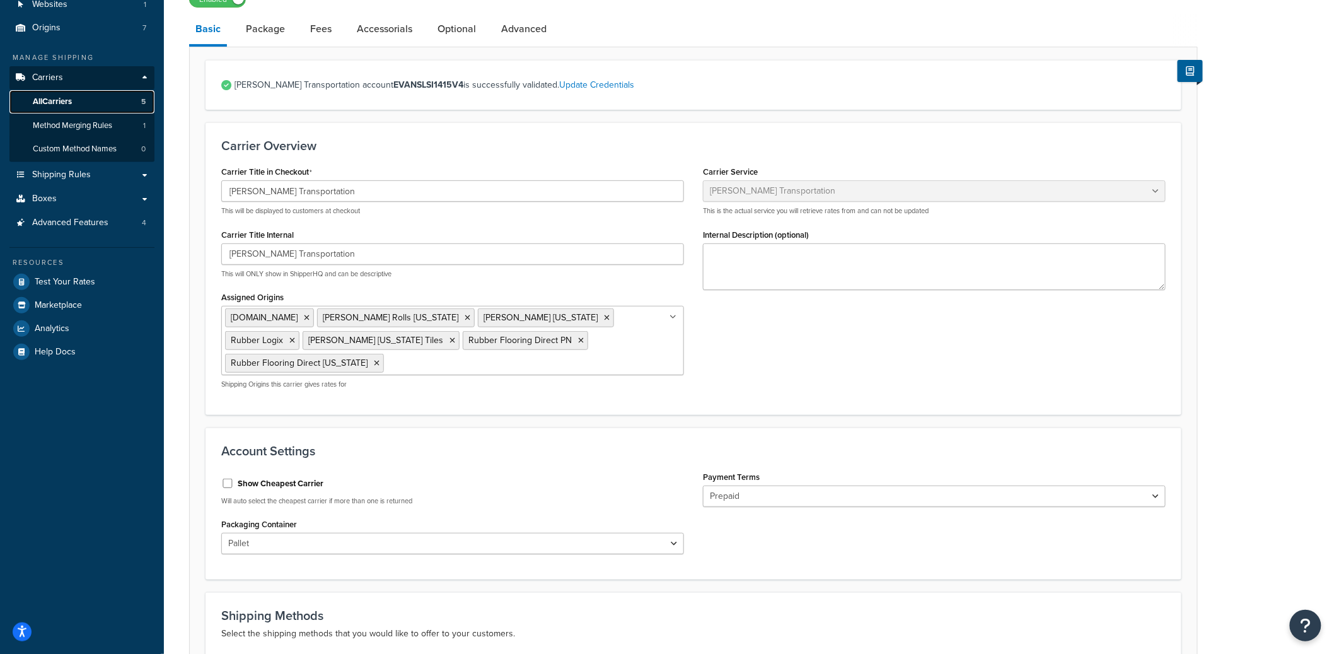
scroll to position [173, 0]
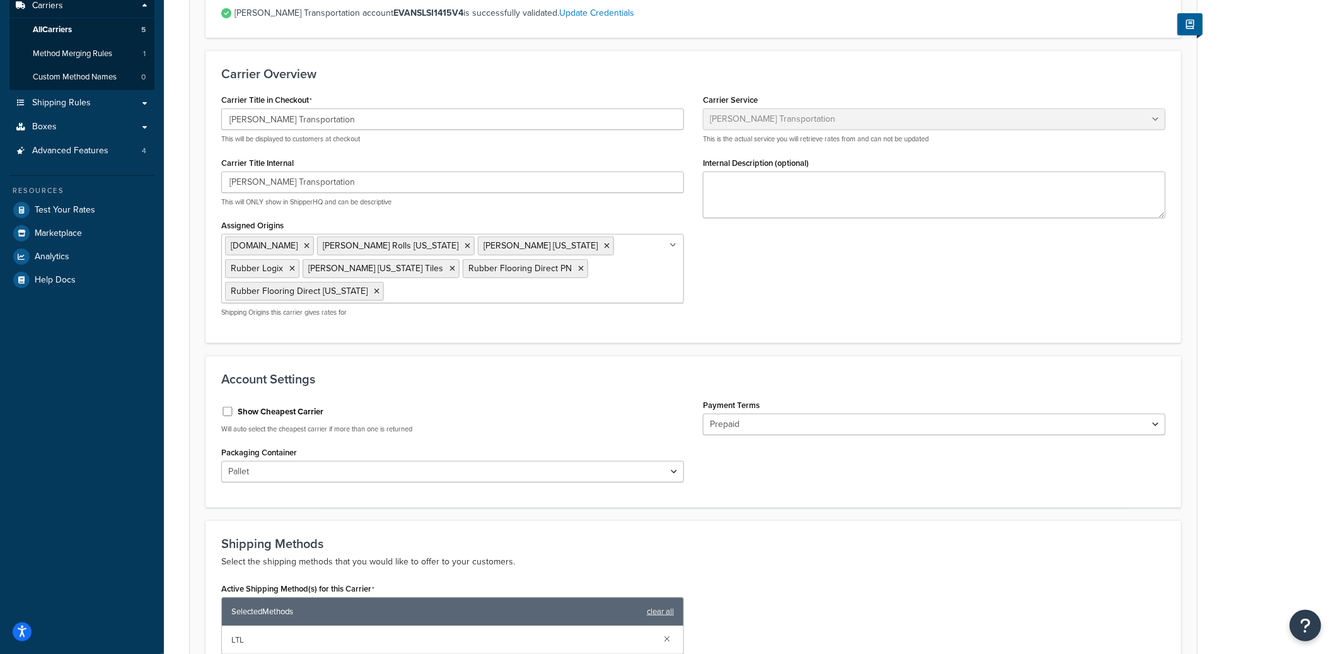
click at [271, 406] on label "Show Cheapest Carrier" at bounding box center [281, 411] width 86 height 11
click at [234, 407] on input "Show Cheapest Carrier" at bounding box center [227, 411] width 13 height 9
checkbox input "true"
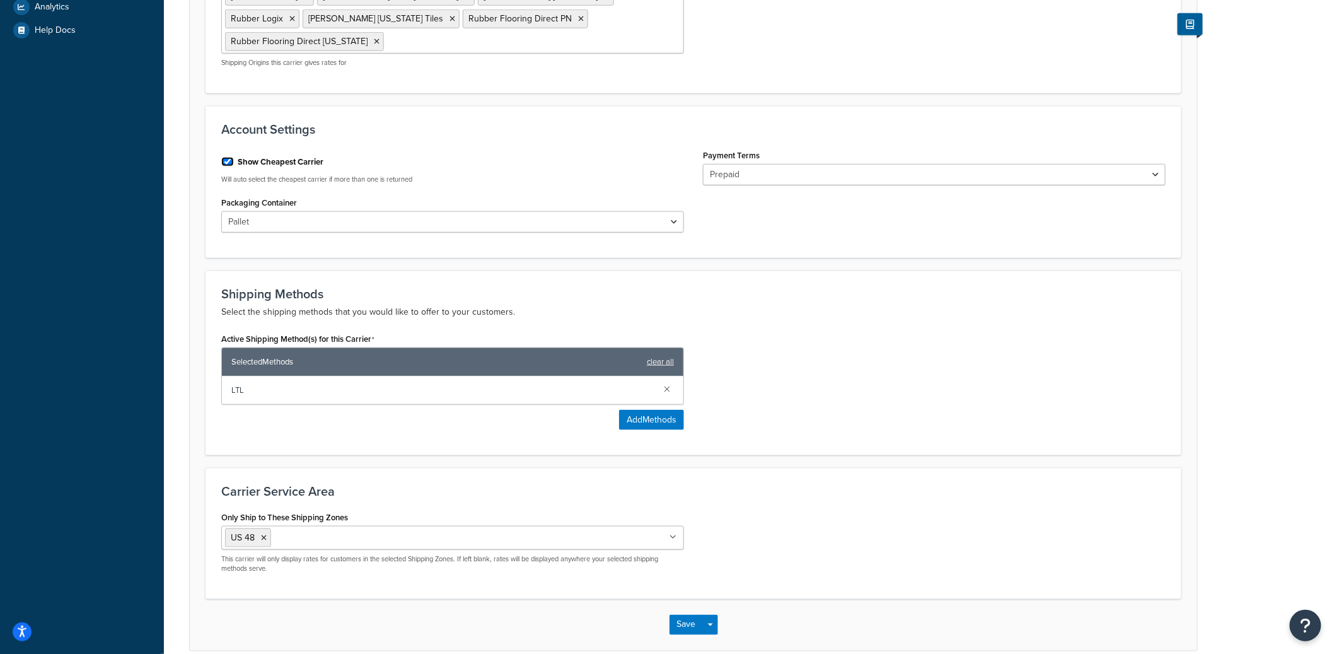
scroll to position [461, 0]
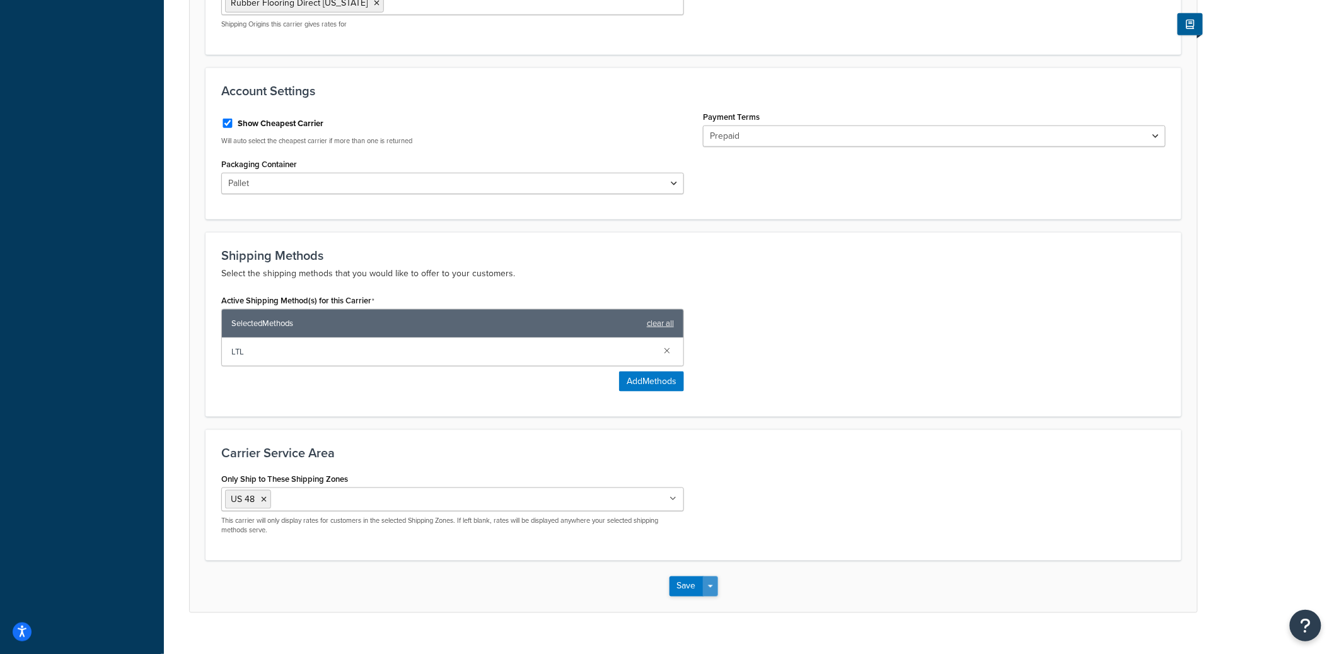
click at [711, 576] on button "Save Dropdown" at bounding box center [710, 586] width 15 height 20
click at [728, 597] on button "Save and Edit" at bounding box center [716, 610] width 92 height 26
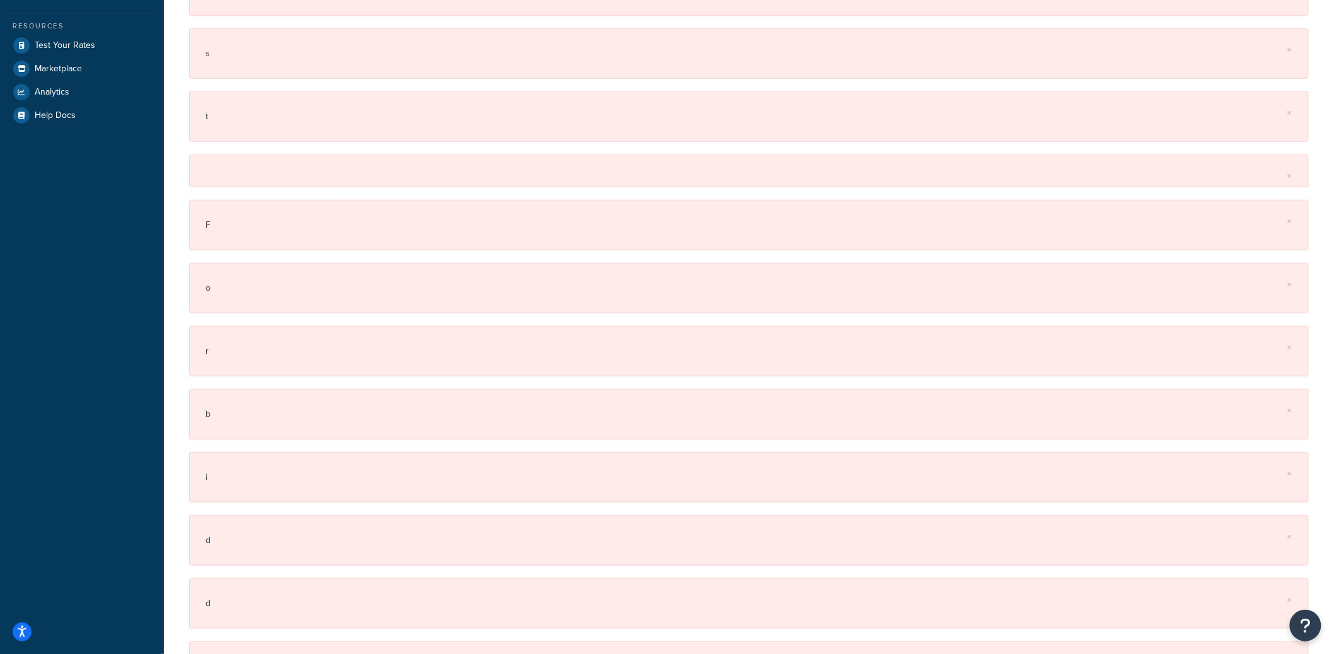
scroll to position [0, 0]
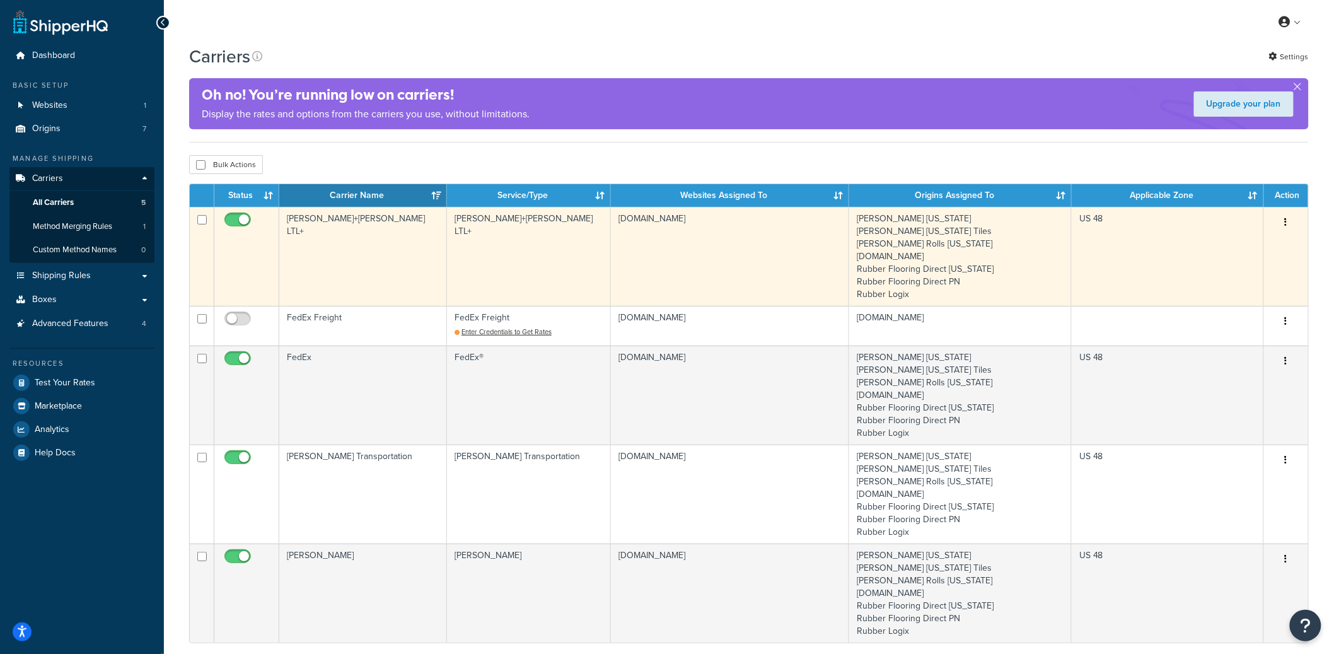
click at [1288, 224] on button "button" at bounding box center [1287, 223] width 18 height 20
click at [1229, 250] on link "Edit" at bounding box center [1236, 249] width 100 height 26
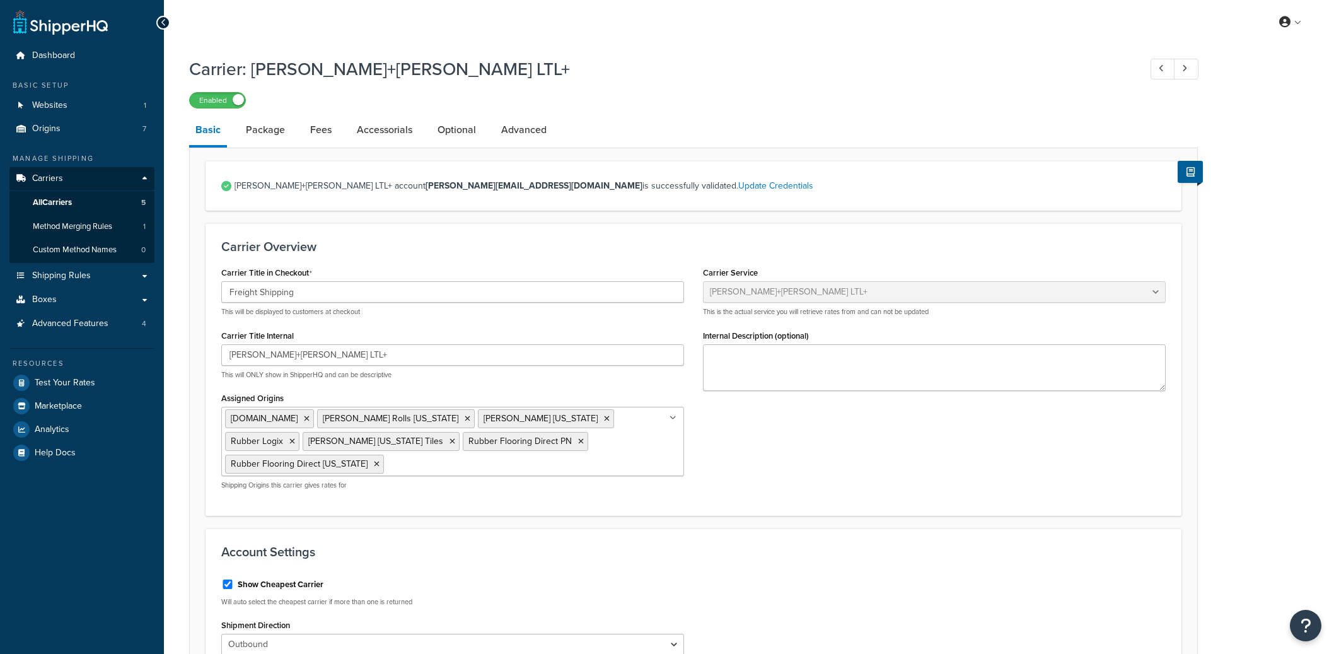
select select "reTransFreight"
click at [274, 353] on input "[PERSON_NAME]+[PERSON_NAME] LTL+" at bounding box center [452, 354] width 463 height 21
click at [279, 350] on input "[PERSON_NAME]+[PERSON_NAME] LTL+" at bounding box center [452, 354] width 463 height 21
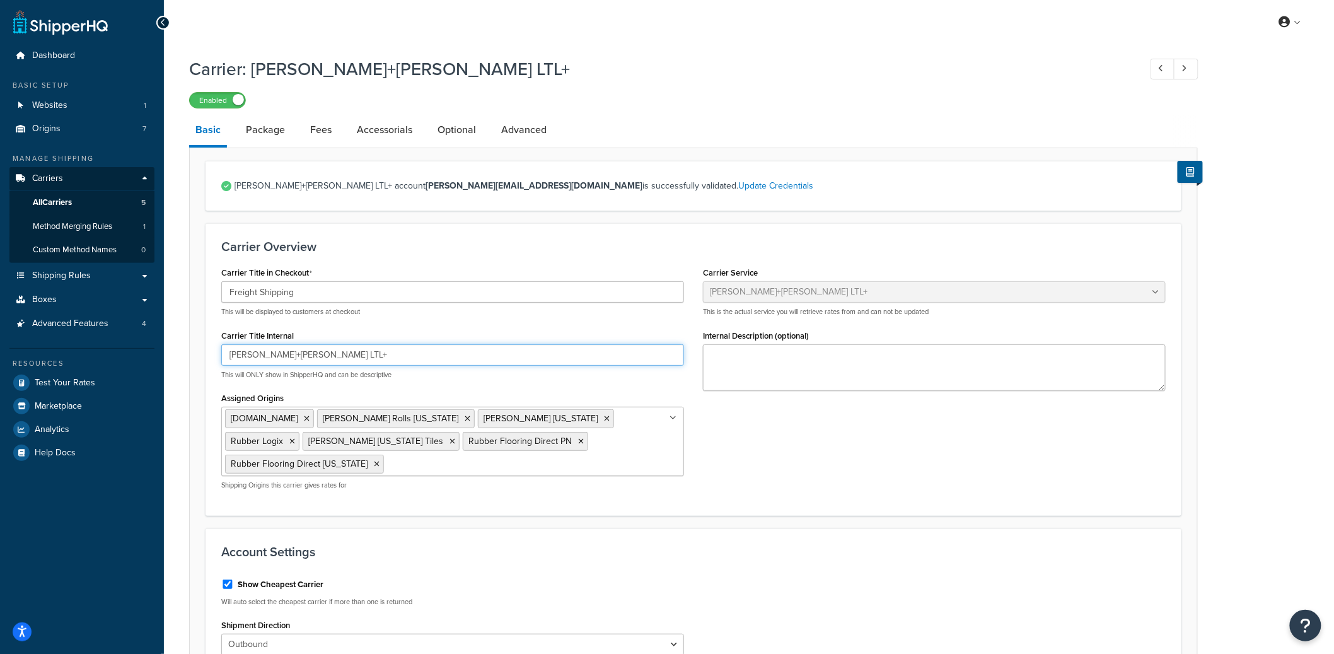
click at [279, 350] on input "[PERSON_NAME]+[PERSON_NAME] LTL+" at bounding box center [452, 354] width 463 height 21
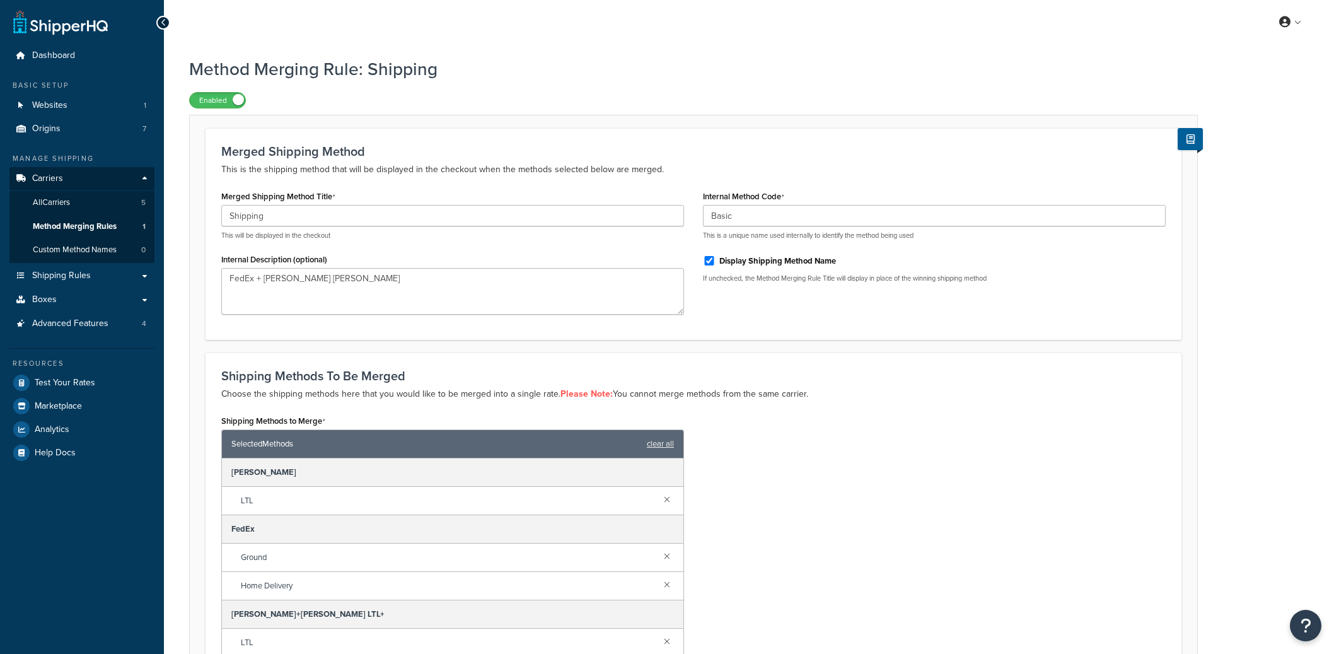
click at [462, 193] on div "Merged Shipping Method Title Shipping This will be displayed in the checkout" at bounding box center [452, 213] width 463 height 53
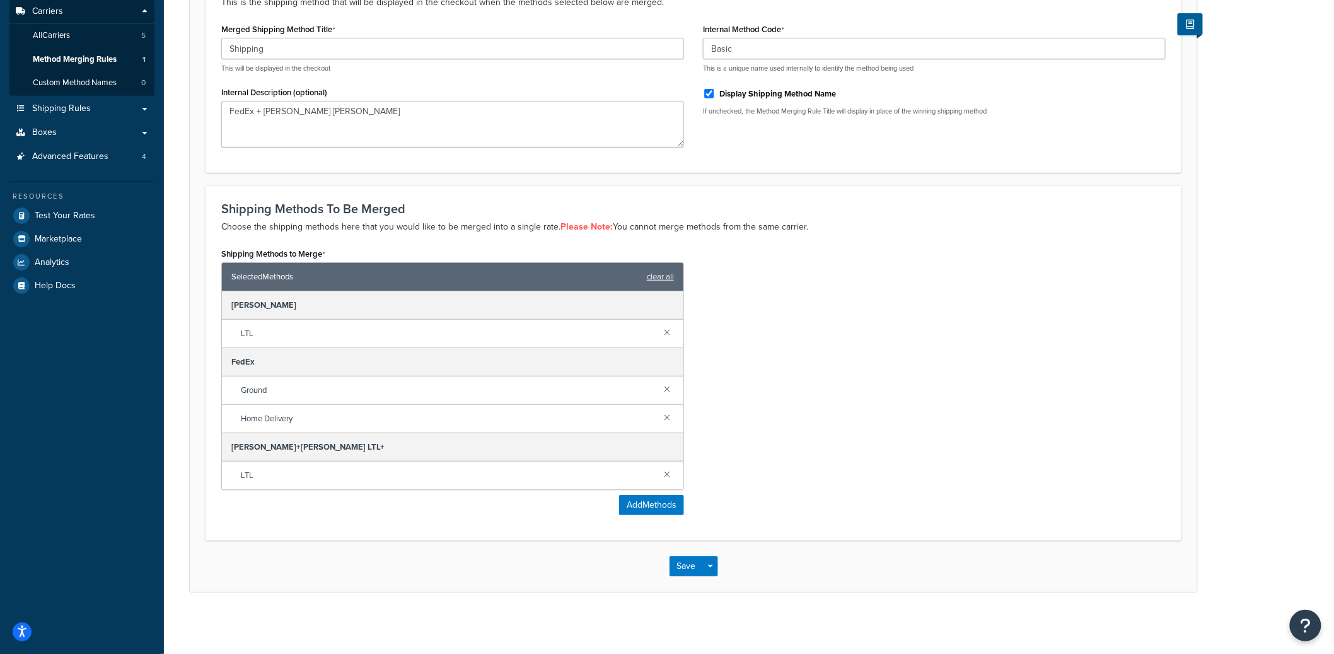
scroll to position [170, 0]
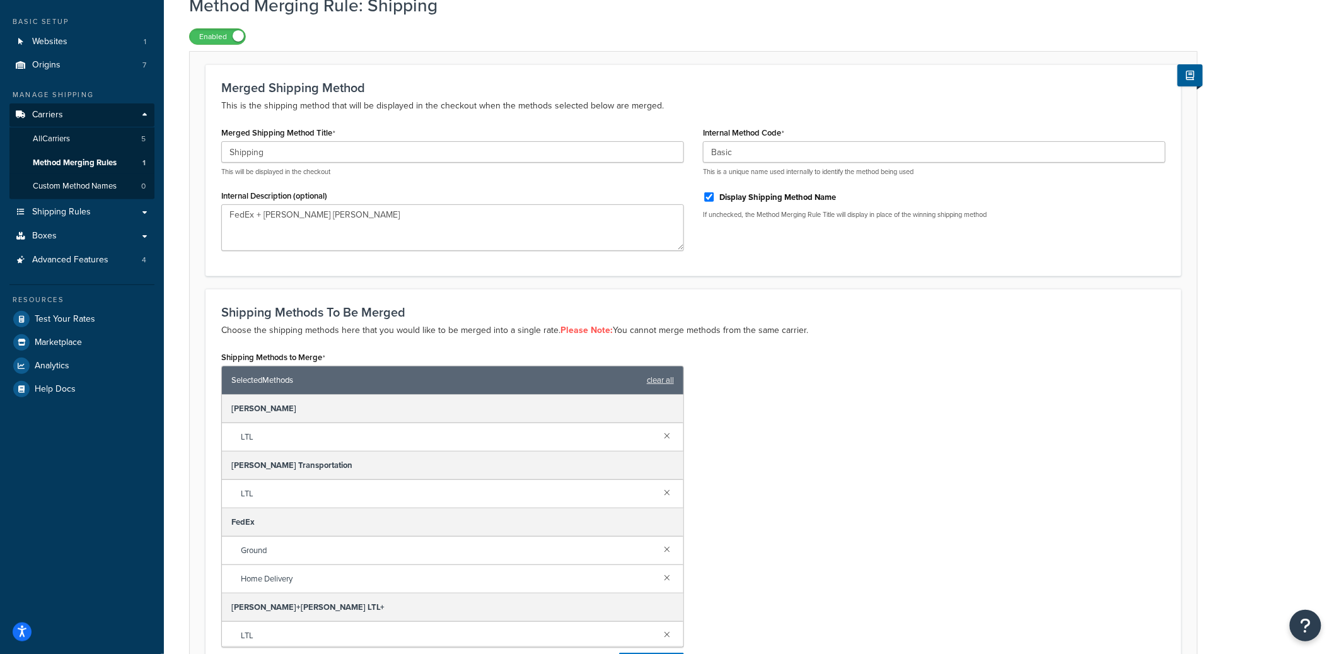
scroll to position [61, 0]
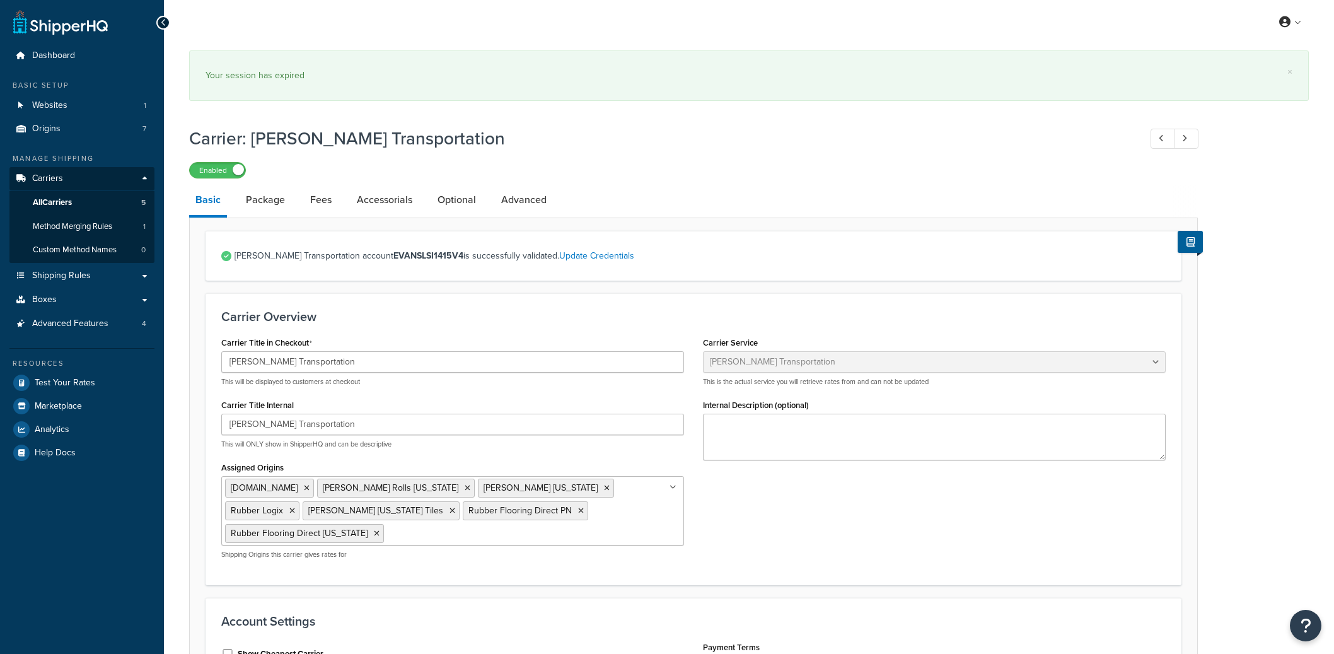
select select "evansFreight"
select select "PLT"
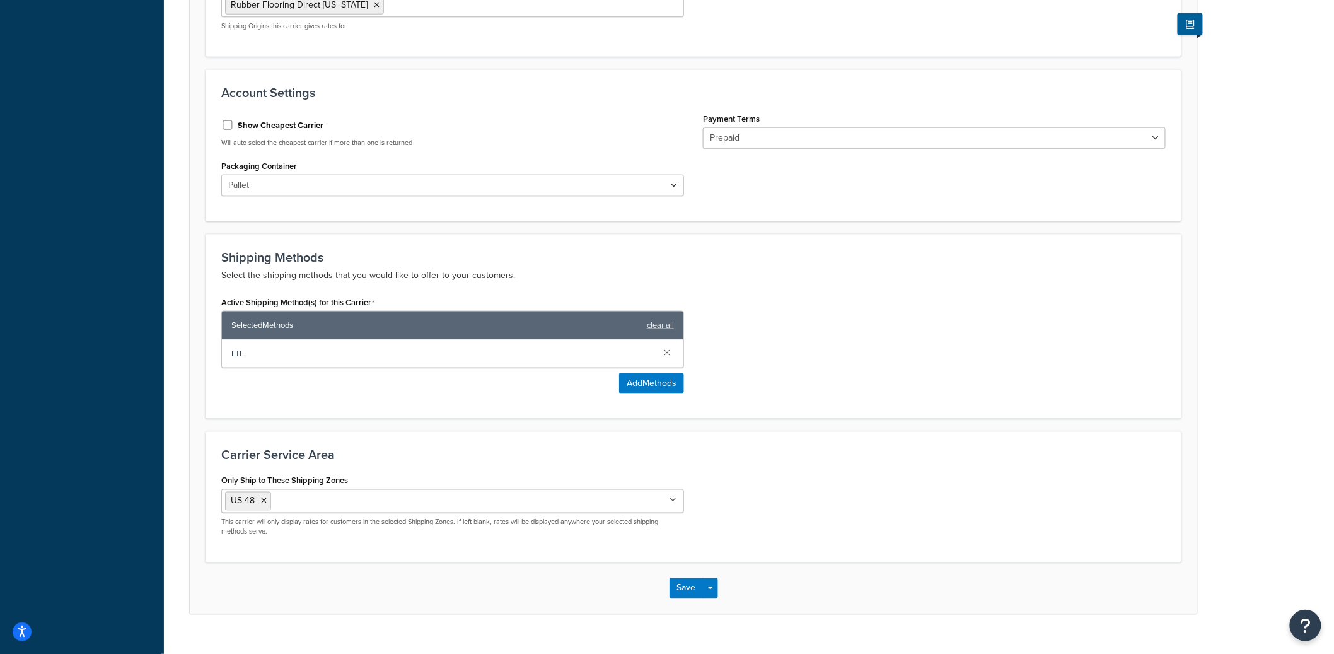
scroll to position [530, 0]
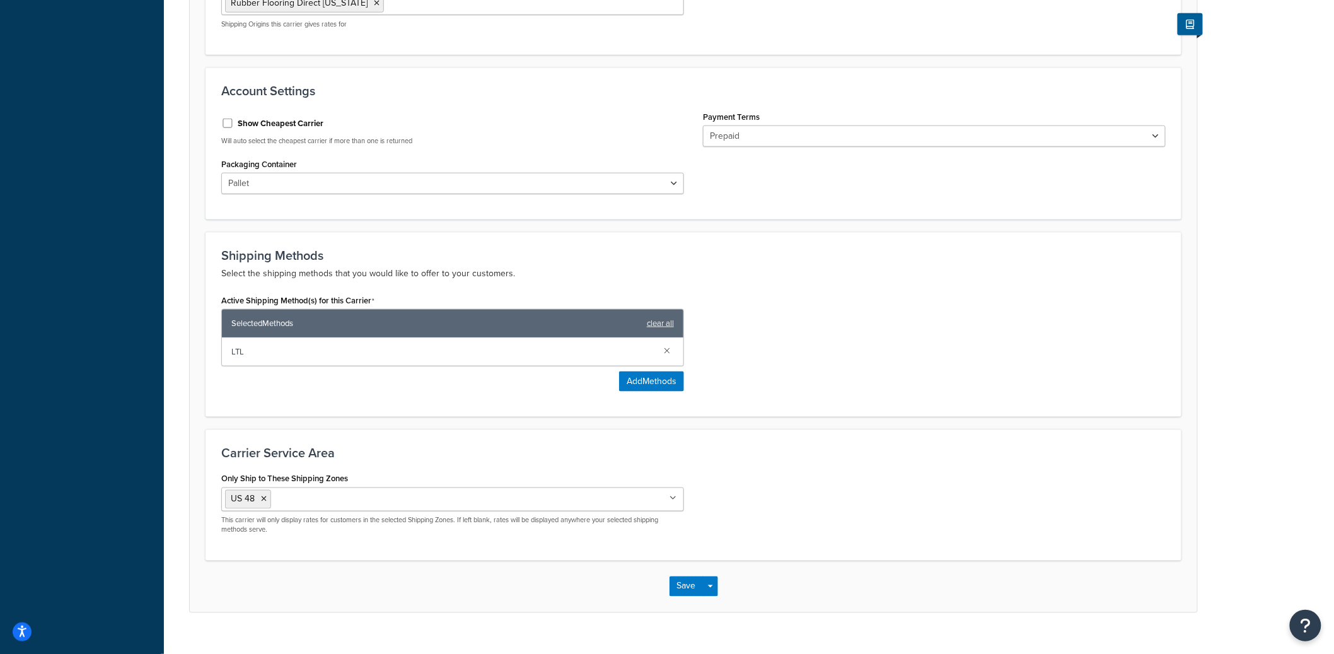
click at [234, 113] on div "Show Cheapest Carrier" at bounding box center [452, 122] width 463 height 19
click at [230, 119] on input "Show Cheapest Carrier" at bounding box center [227, 123] width 13 height 9
checkbox input "true"
click at [713, 576] on button "Save Dropdown" at bounding box center [710, 586] width 15 height 20
click at [729, 597] on button "Save and Edit" at bounding box center [716, 610] width 92 height 26
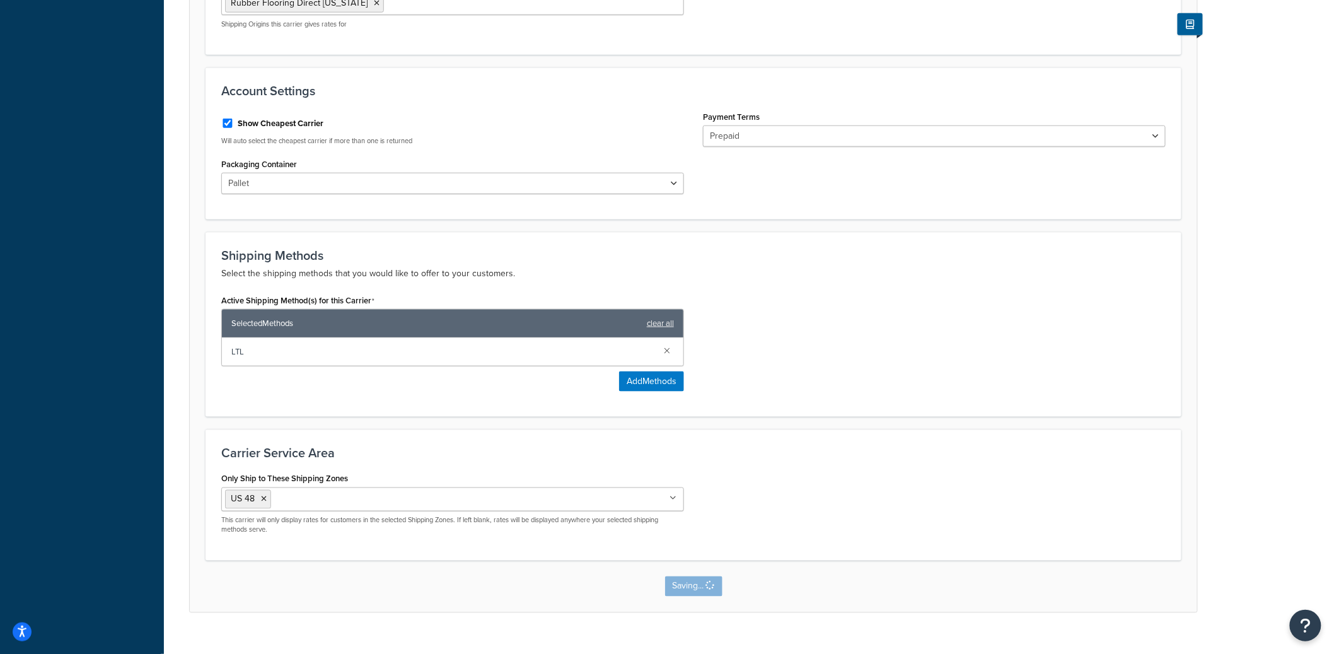
scroll to position [0, 0]
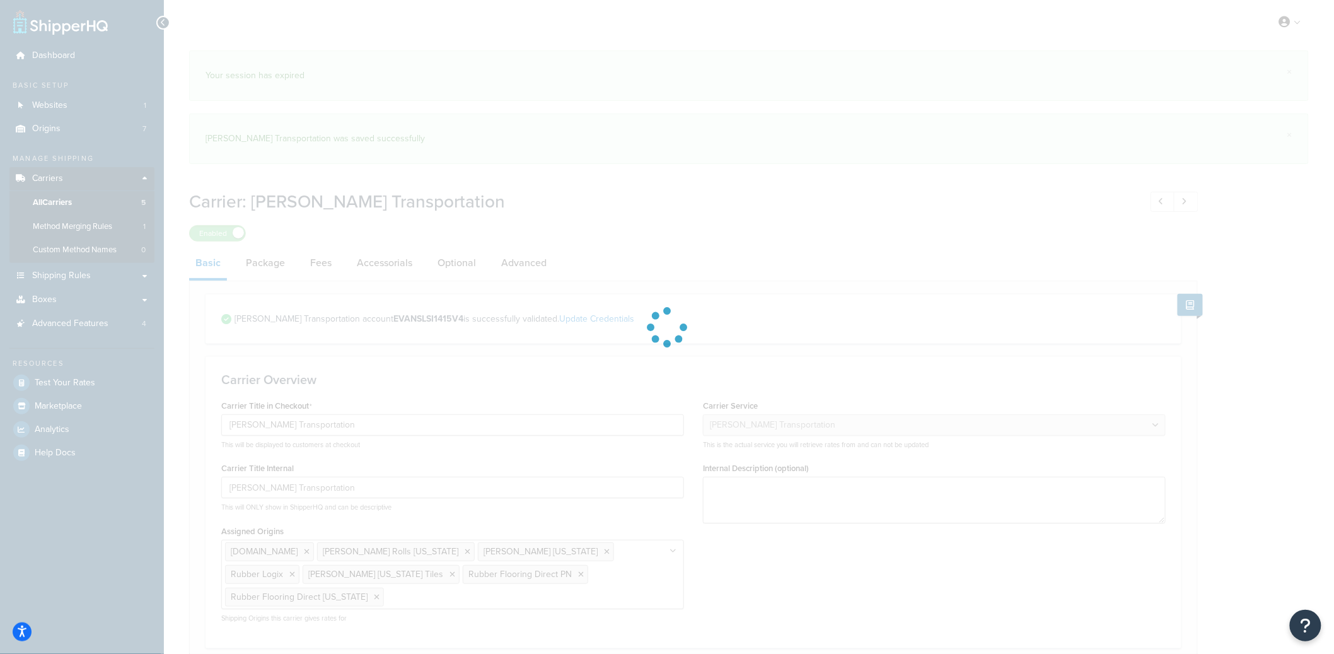
select select "evansFreight"
select select "PLT"
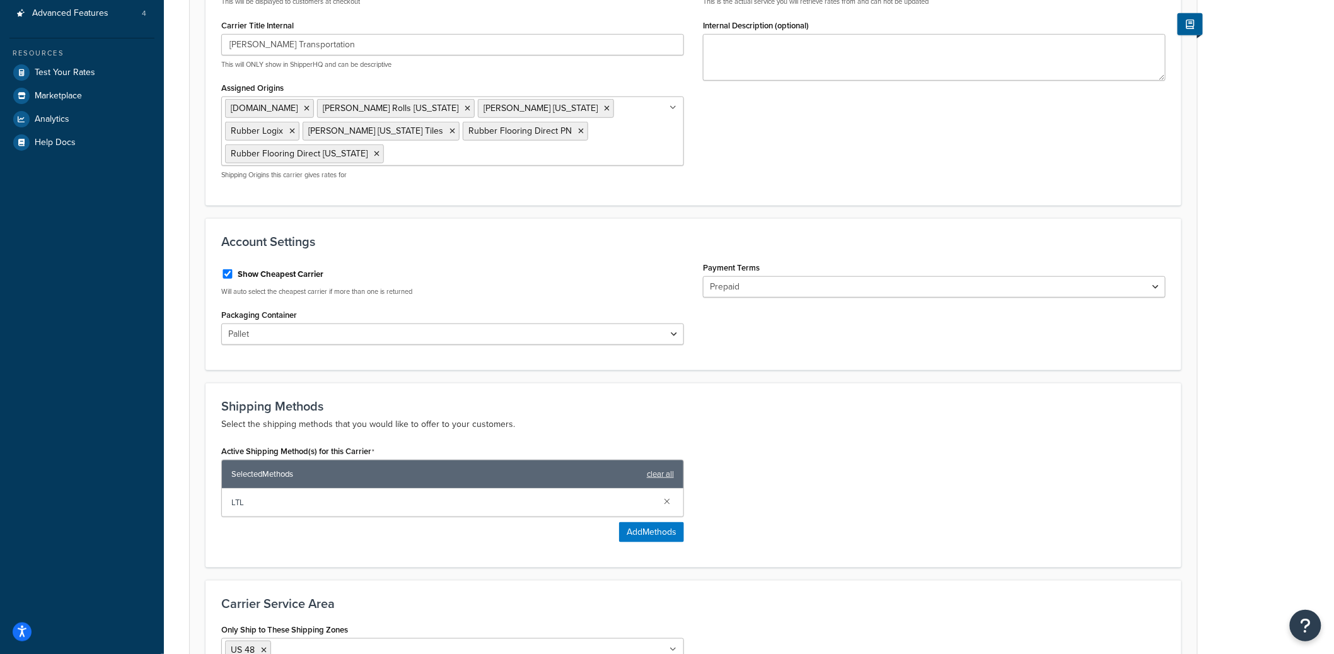
scroll to position [324, 0]
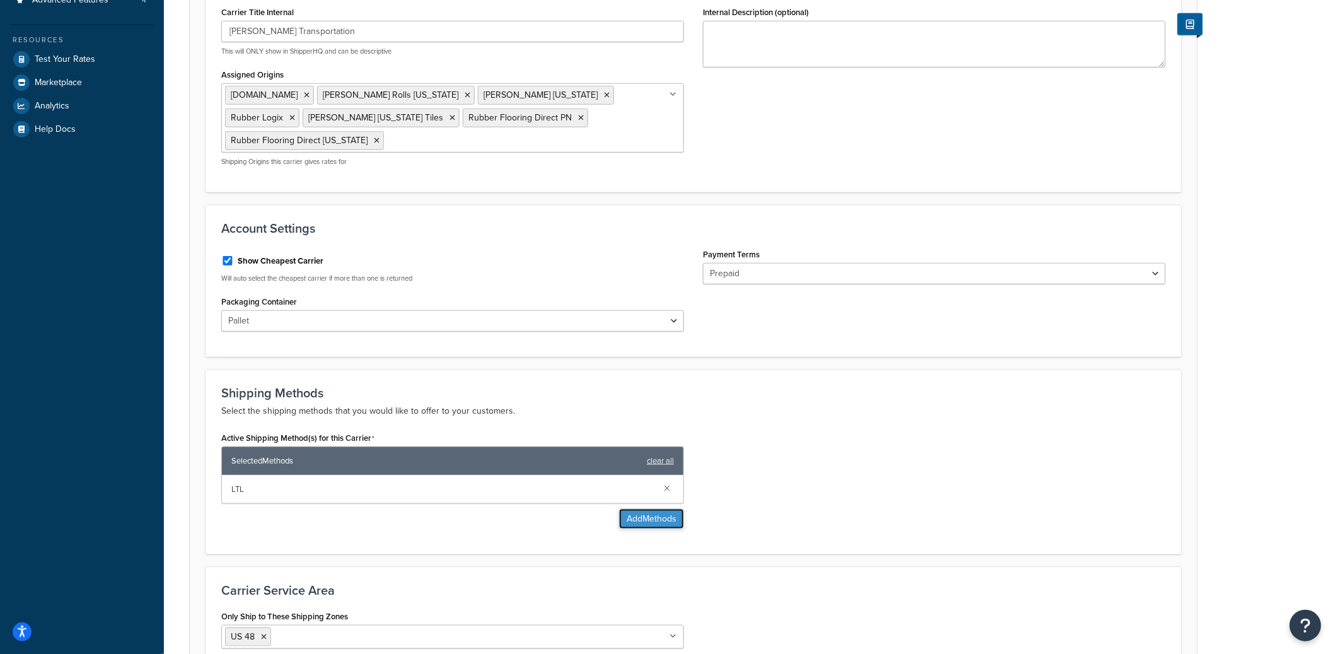
click at [668, 509] on button "Add Methods" at bounding box center [651, 519] width 65 height 20
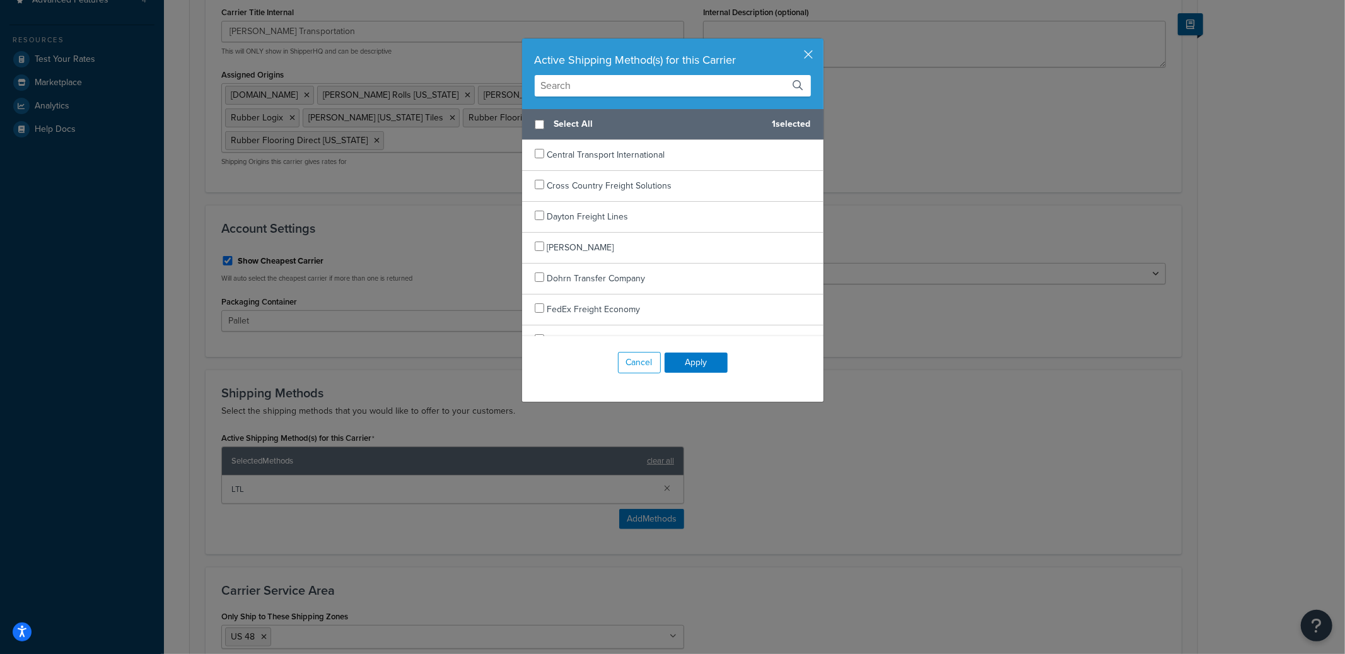
click at [606, 93] on input "text" at bounding box center [673, 85] width 276 height 21
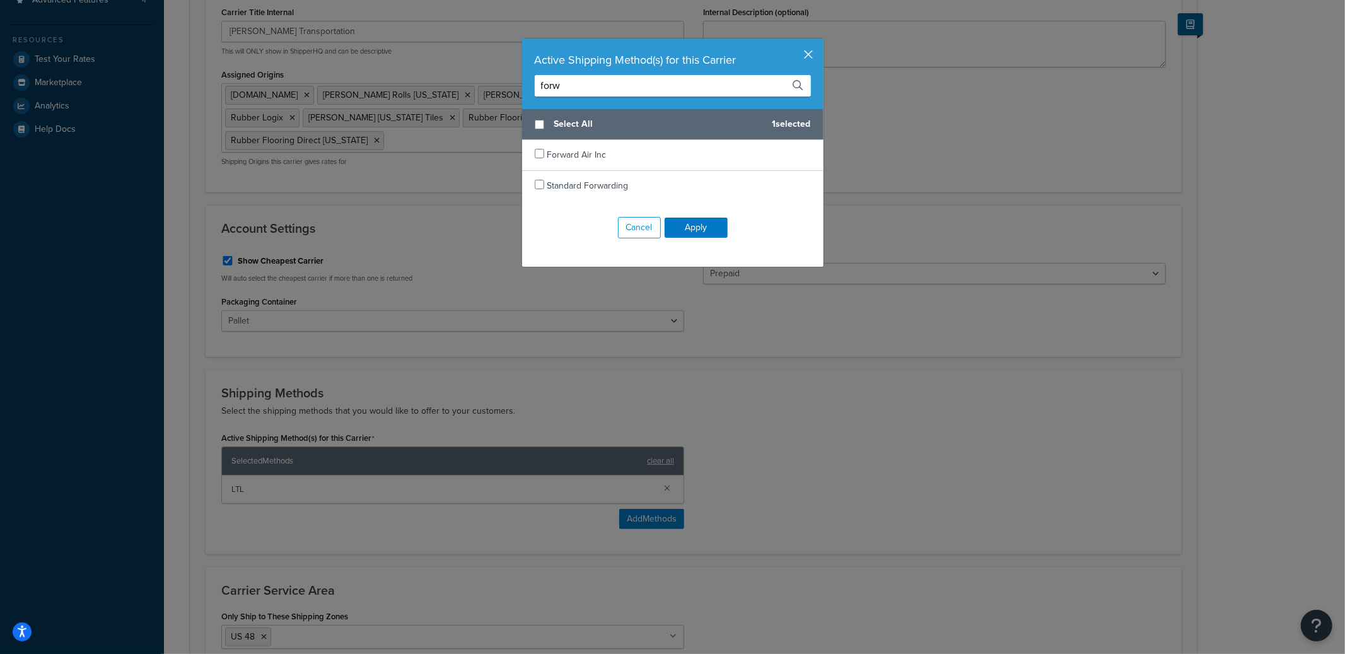
type input "forw"
click at [820, 42] on button "button" at bounding box center [821, 39] width 3 height 3
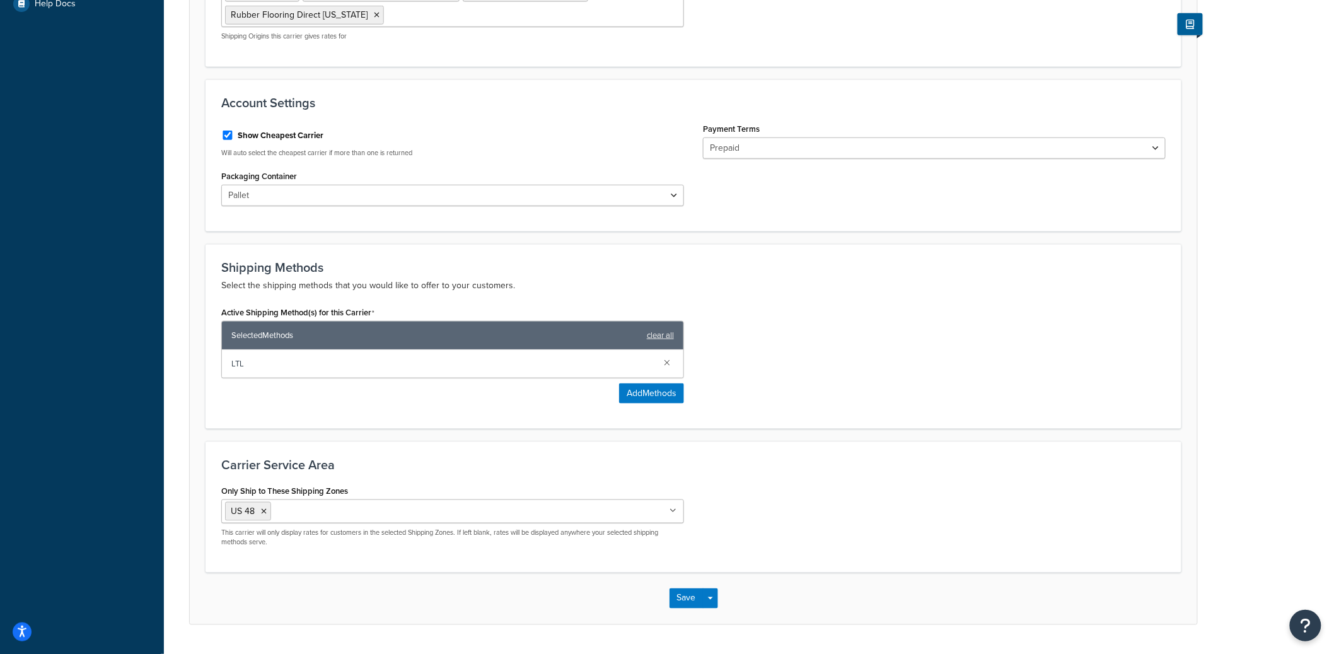
scroll to position [461, 0]
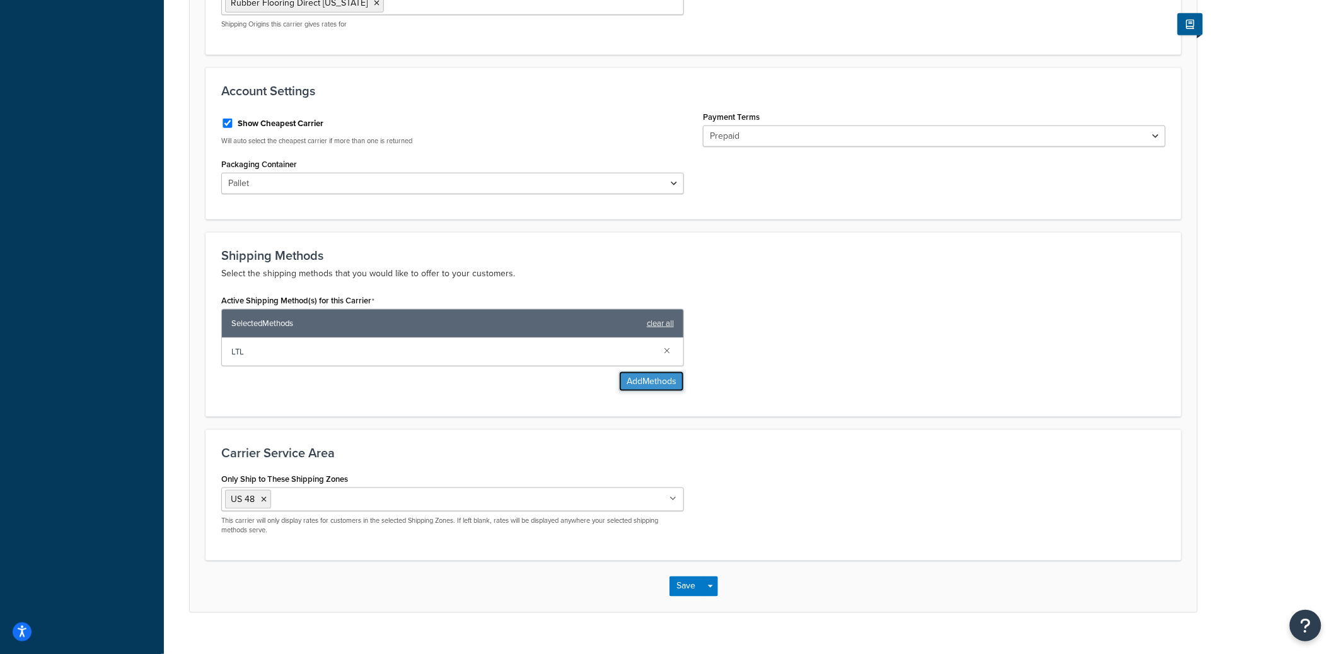
click at [655, 371] on button "Add Methods" at bounding box center [651, 381] width 65 height 20
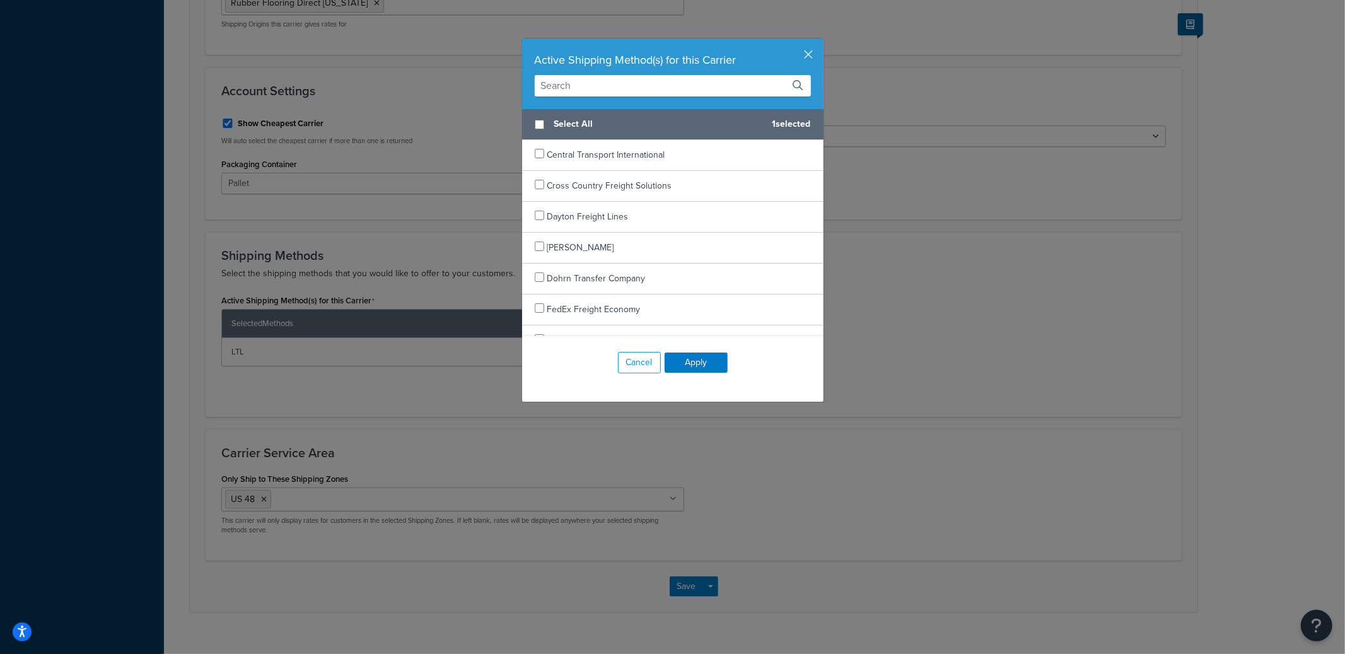
click at [600, 75] on input "text" at bounding box center [673, 85] width 276 height 21
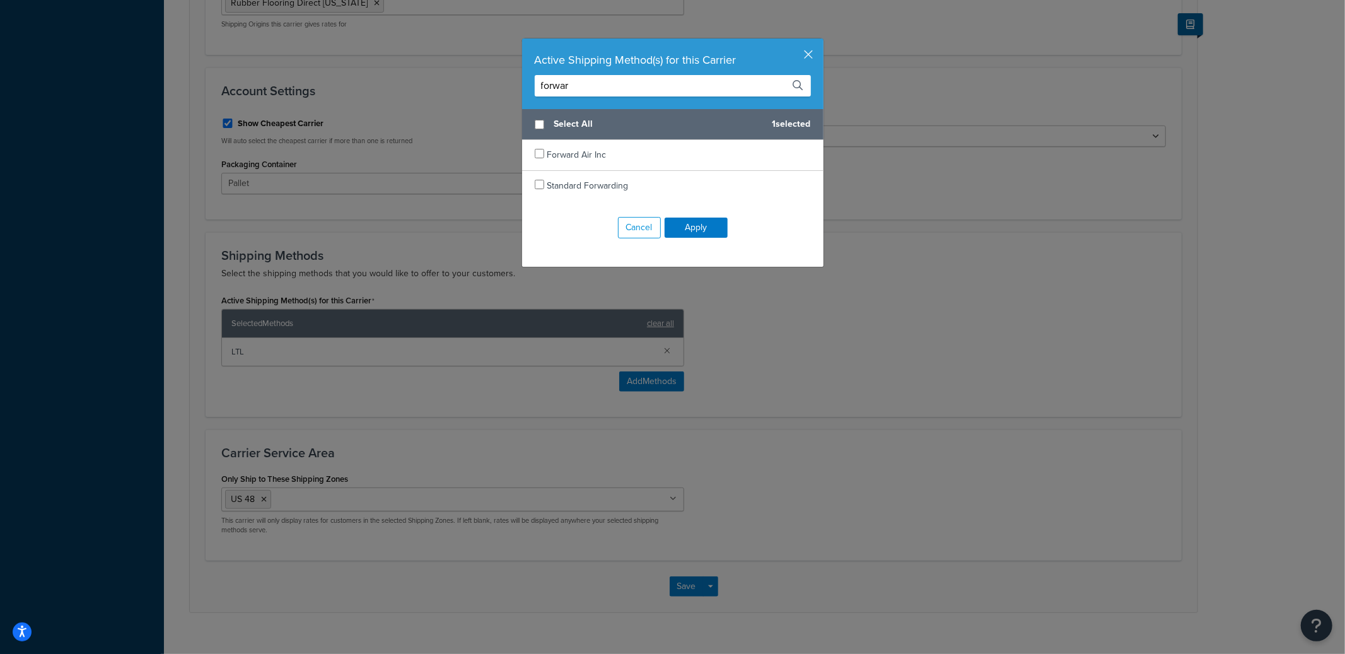
type input "forwar"
click at [820, 42] on button "button" at bounding box center [821, 39] width 3 height 3
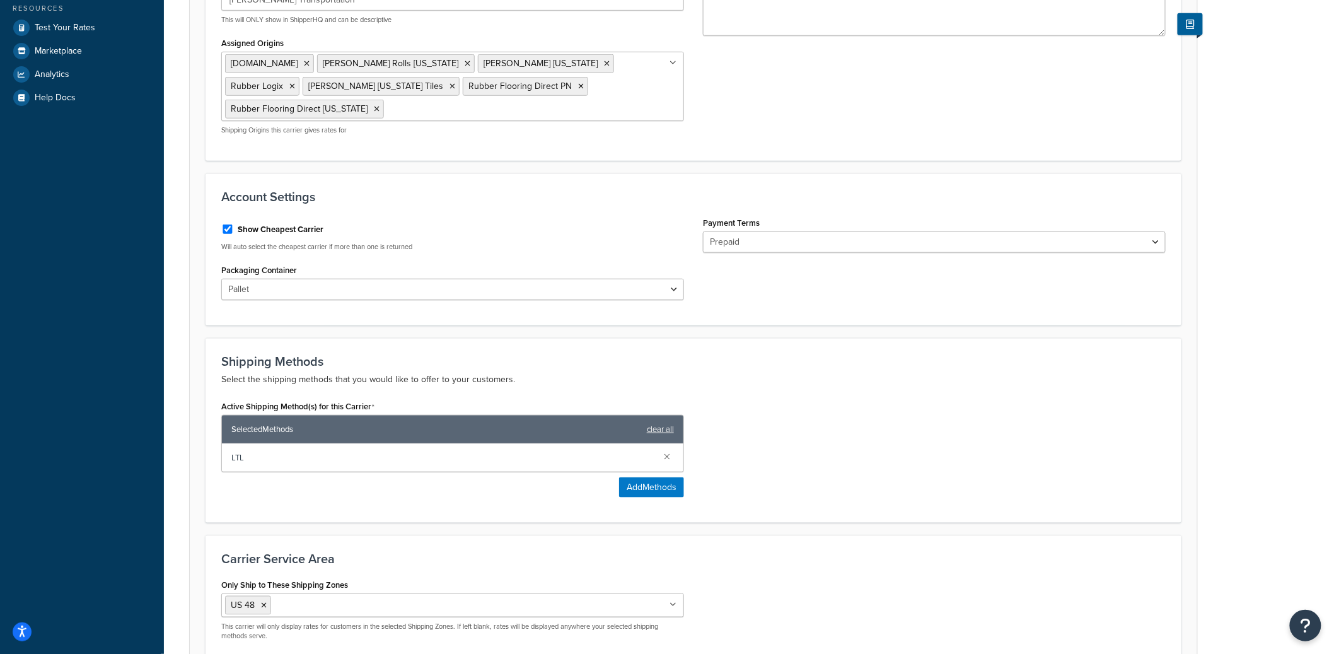
scroll to position [33, 0]
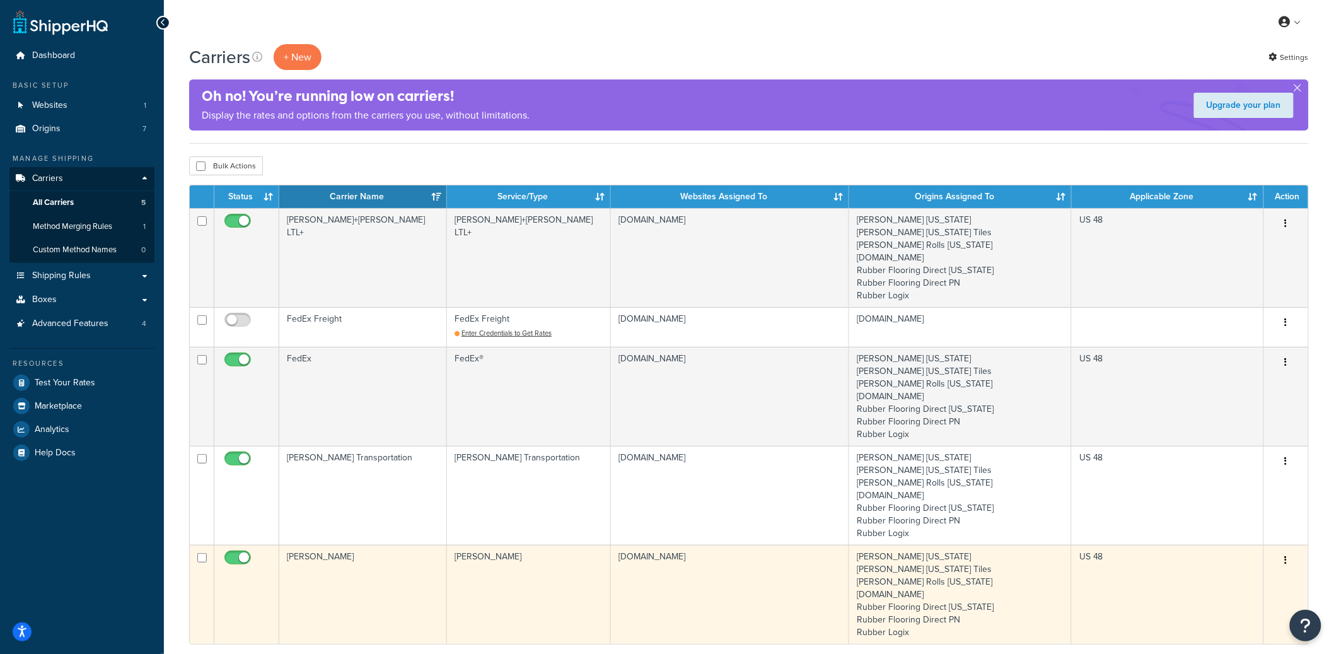
click at [391, 571] on td "[PERSON_NAME]" at bounding box center [363, 594] width 168 height 99
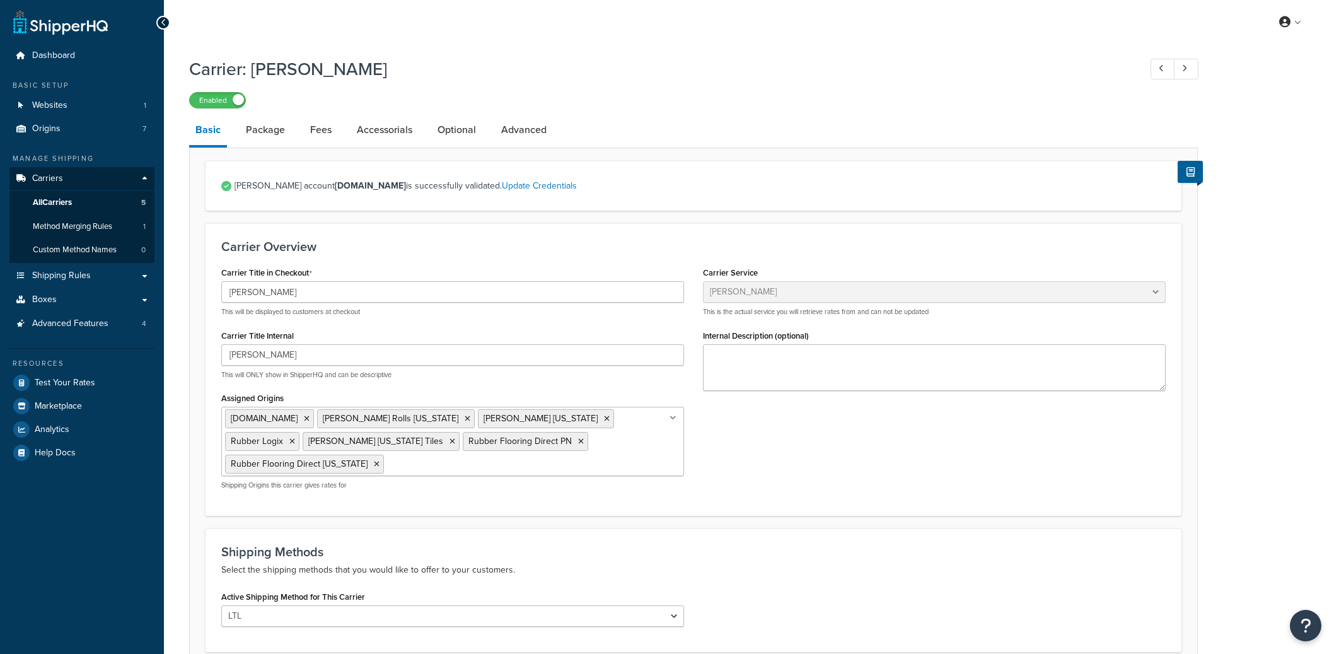
select select "estesFreight"
